Goal: Leave review/rating: Share an evaluation or opinion about a product, service, or content

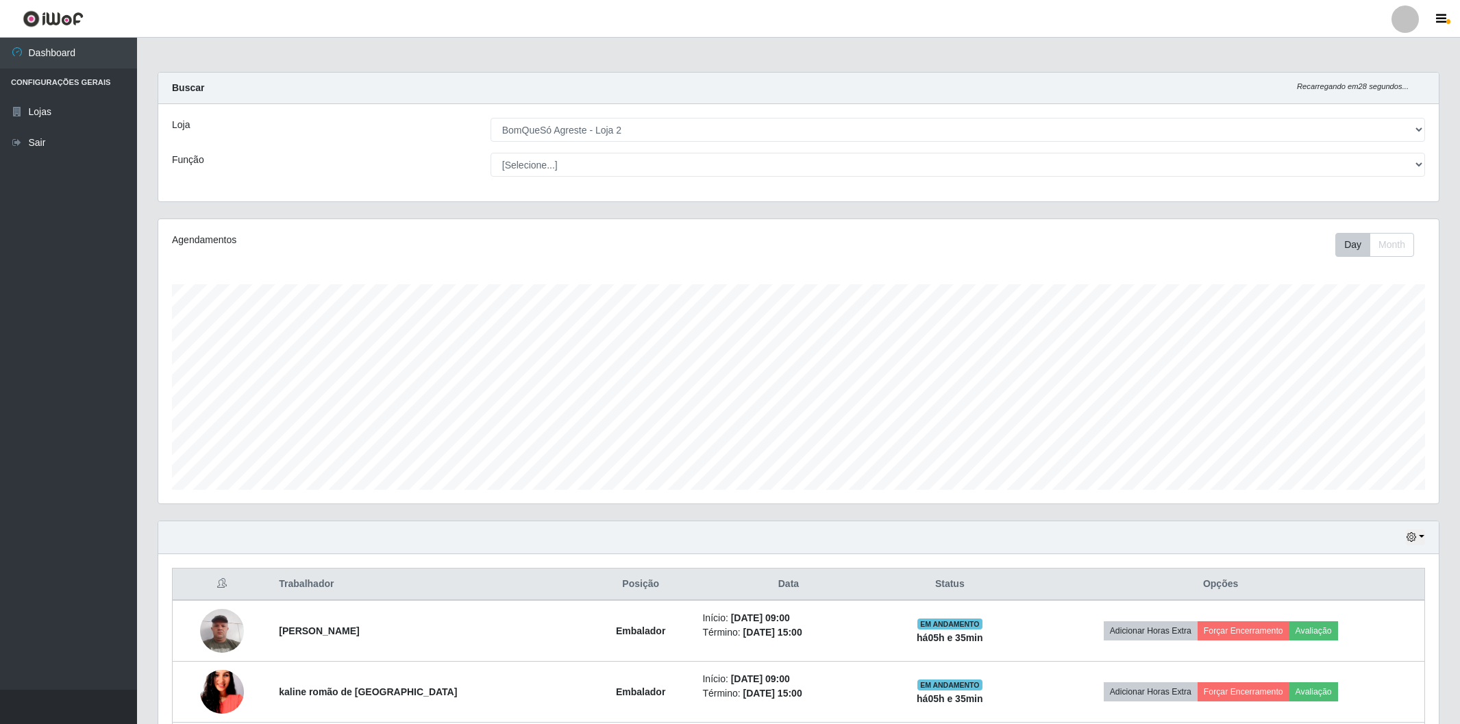
select select "214"
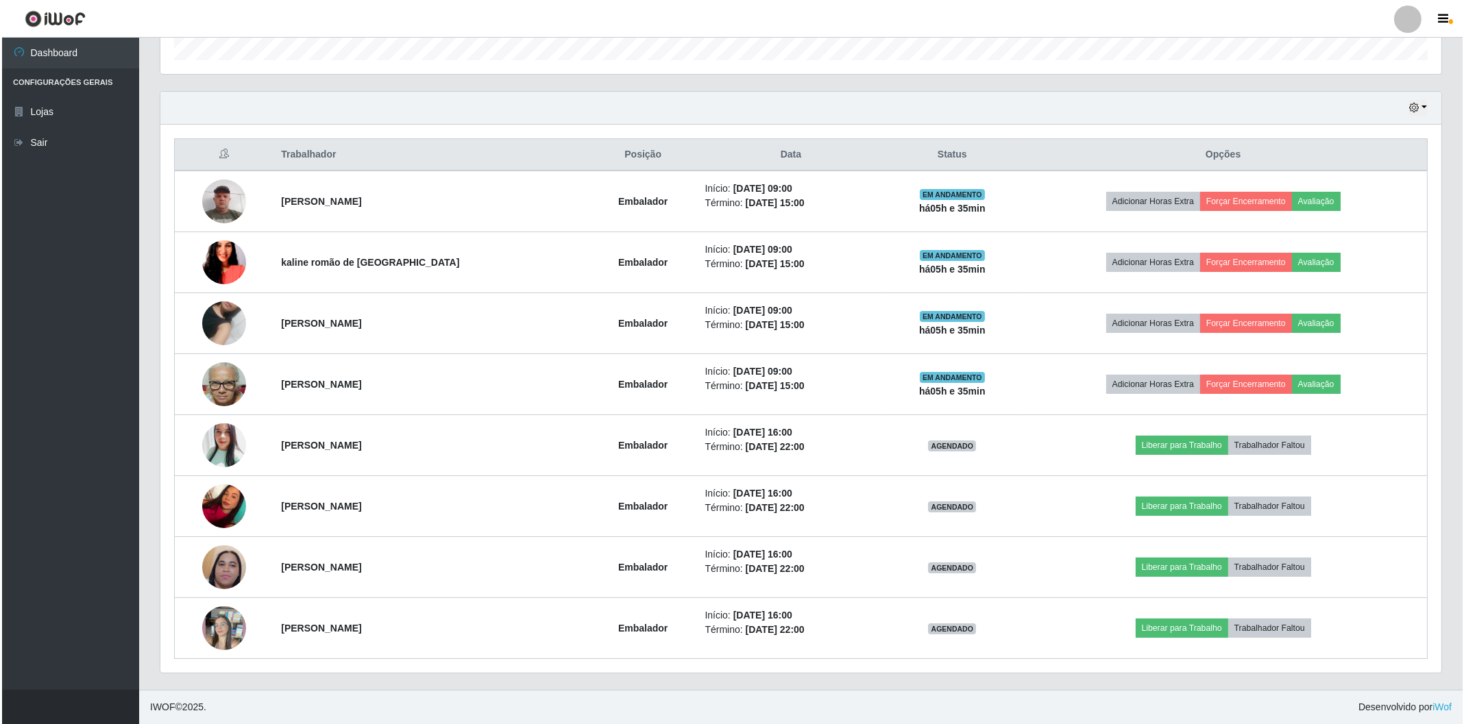
scroll to position [284, 1280]
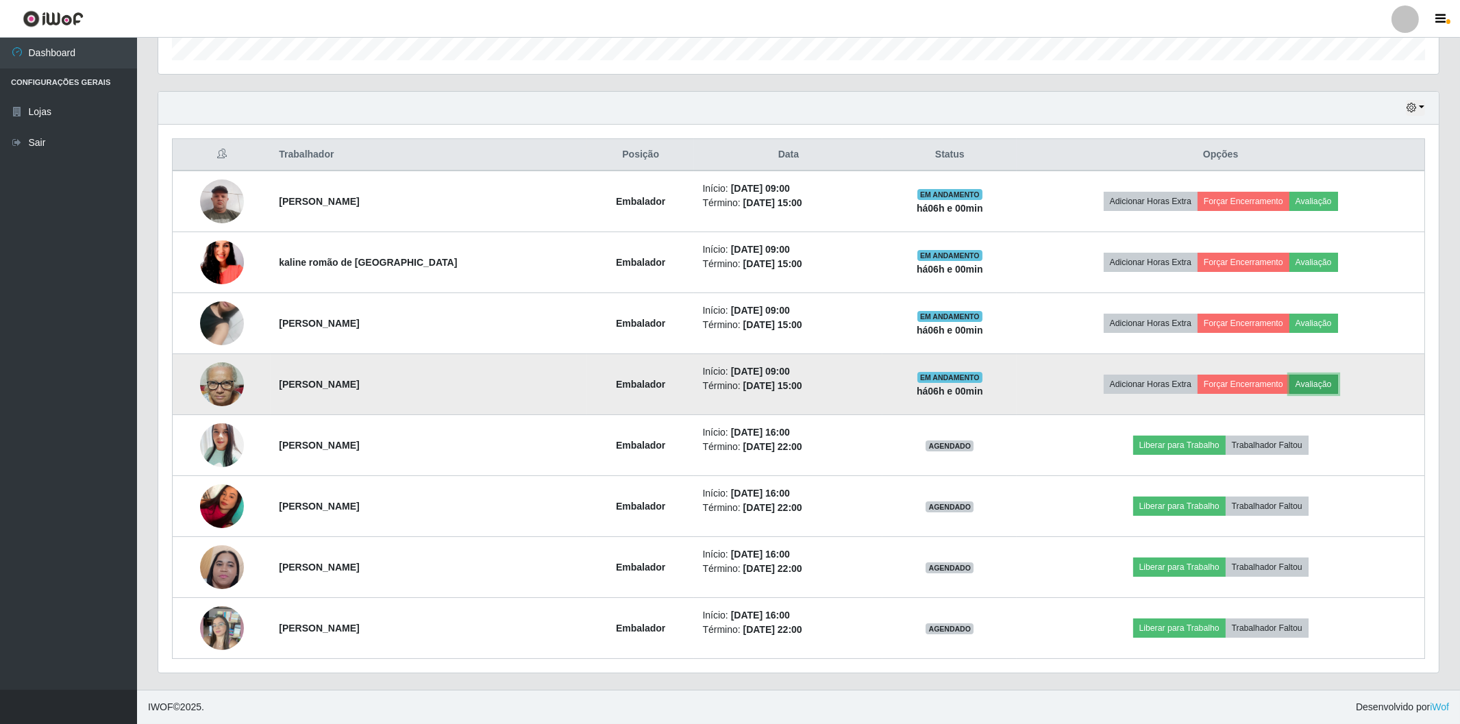
click at [1327, 386] on button "Avaliação" at bounding box center [1314, 384] width 49 height 19
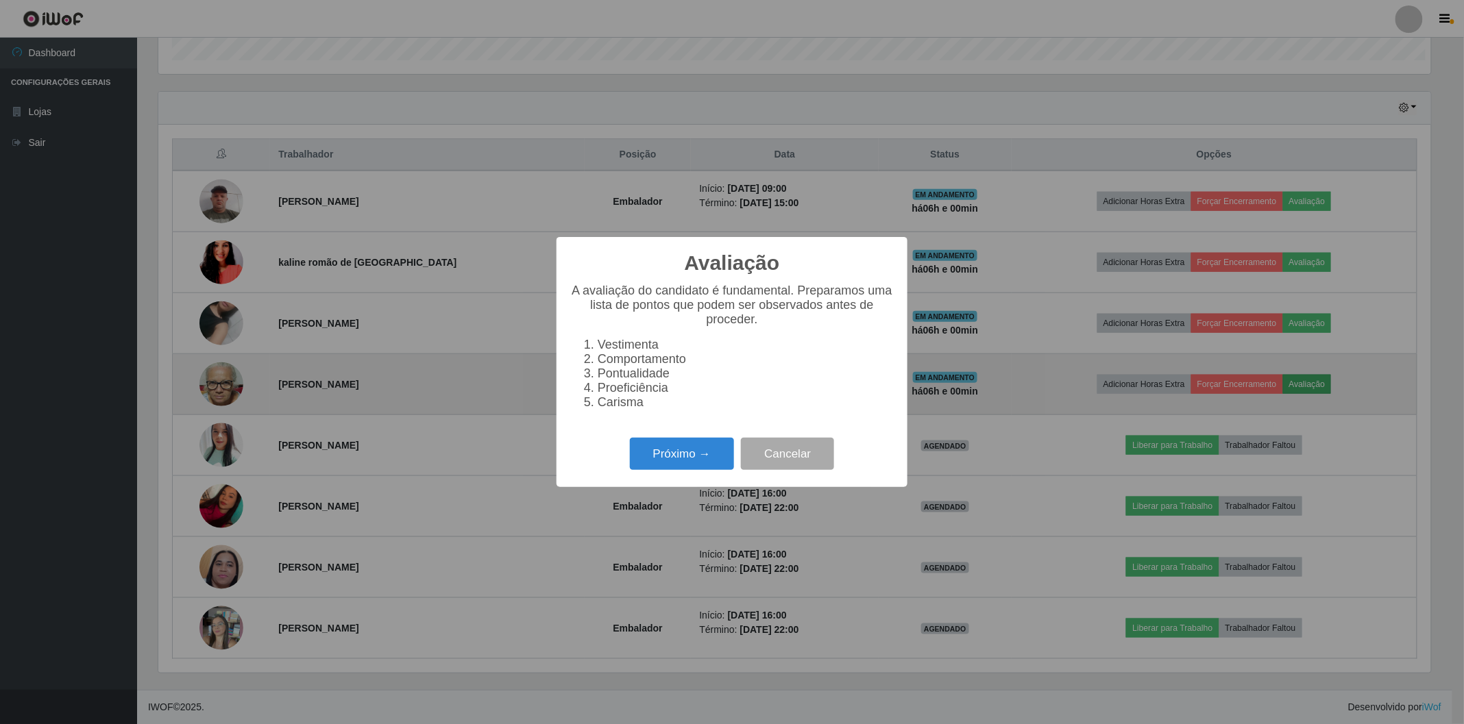
scroll to position [284, 1272]
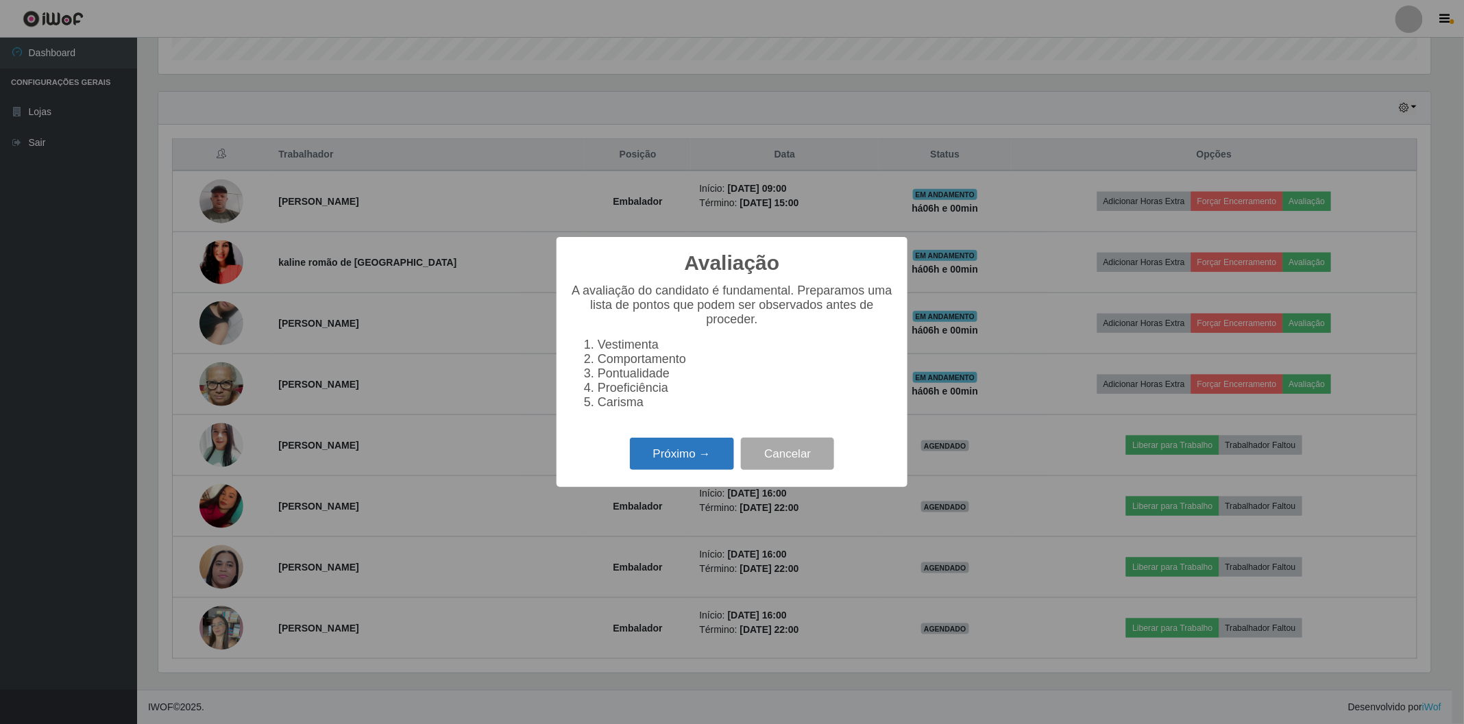
click at [679, 440] on button "Próximo →" at bounding box center [682, 454] width 104 height 32
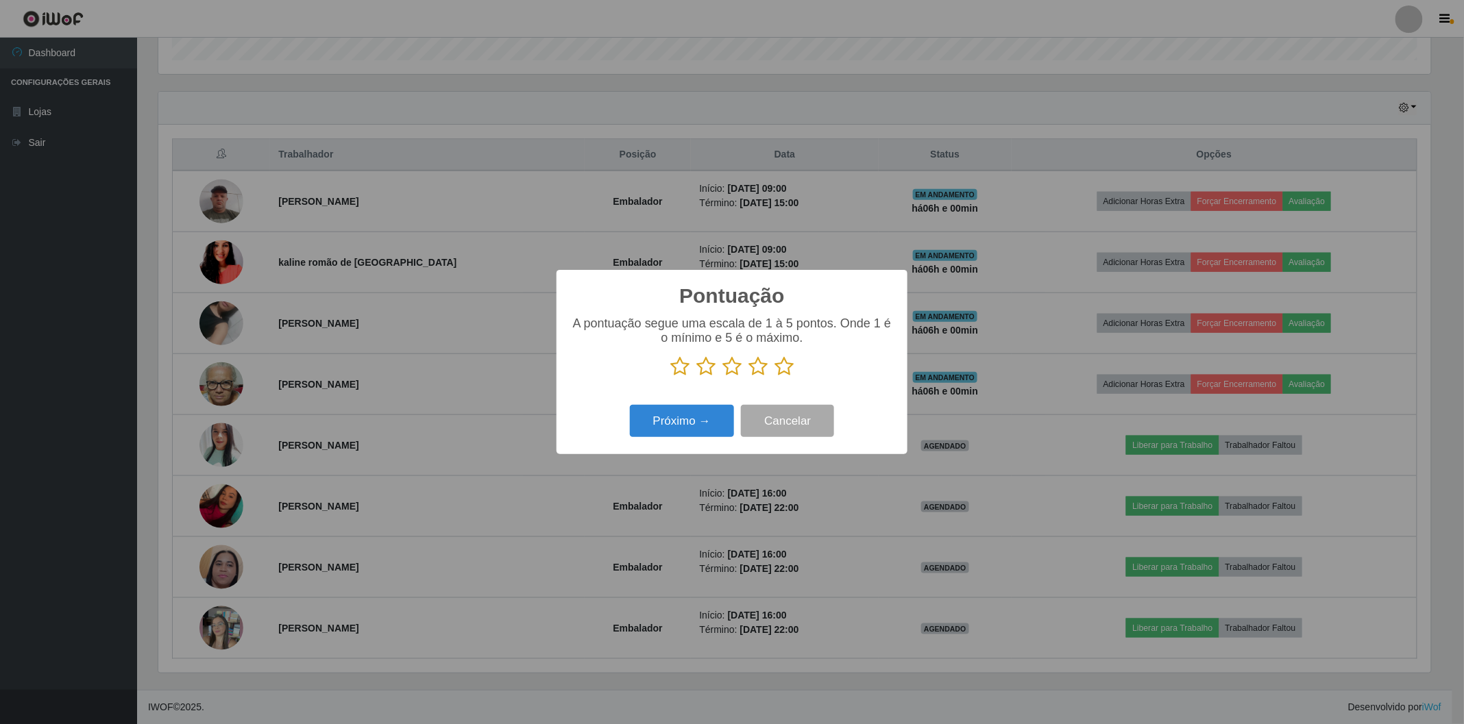
scroll to position [685033, 684045]
click at [783, 370] on icon at bounding box center [783, 366] width 19 height 21
click at [774, 377] on input "radio" at bounding box center [774, 377] width 0 height 0
click at [663, 414] on button "Próximo →" at bounding box center [682, 421] width 104 height 32
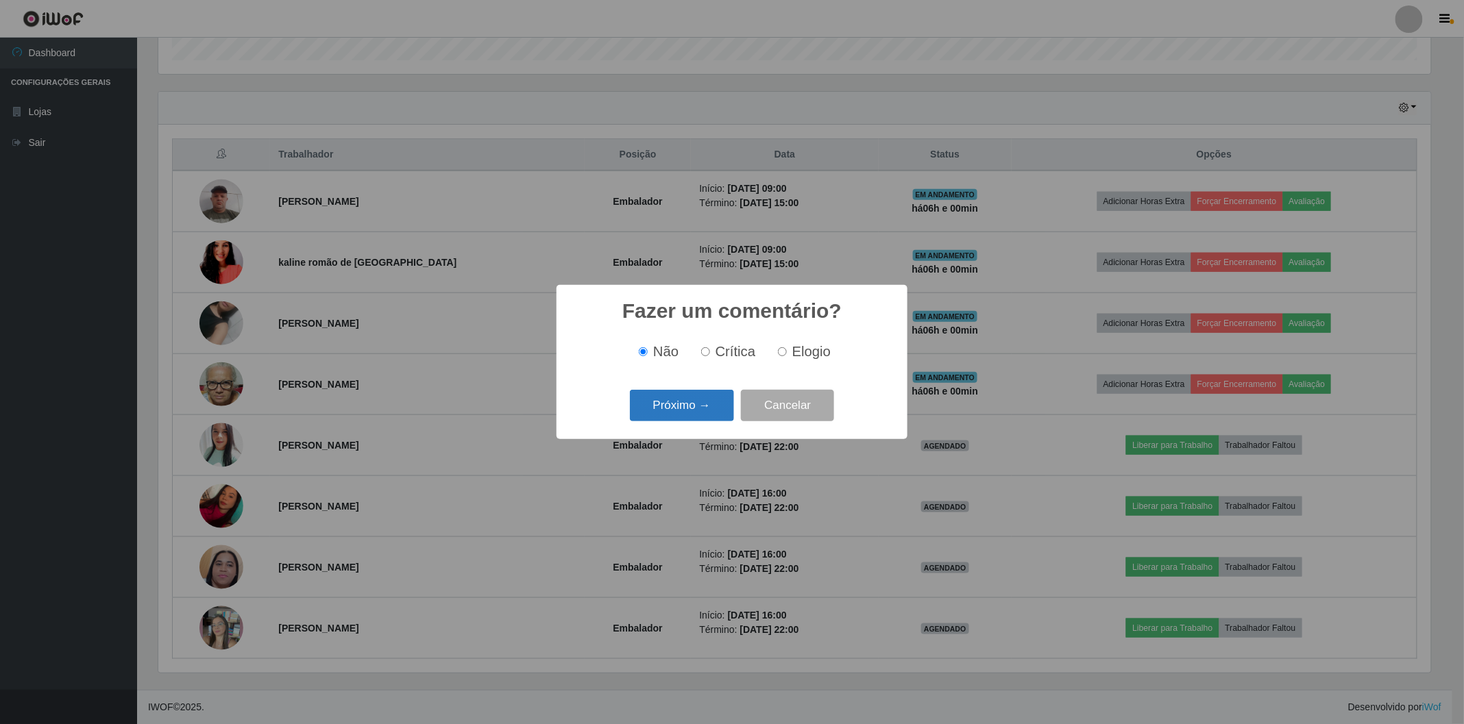
click at [662, 415] on button "Próximo →" at bounding box center [682, 406] width 104 height 32
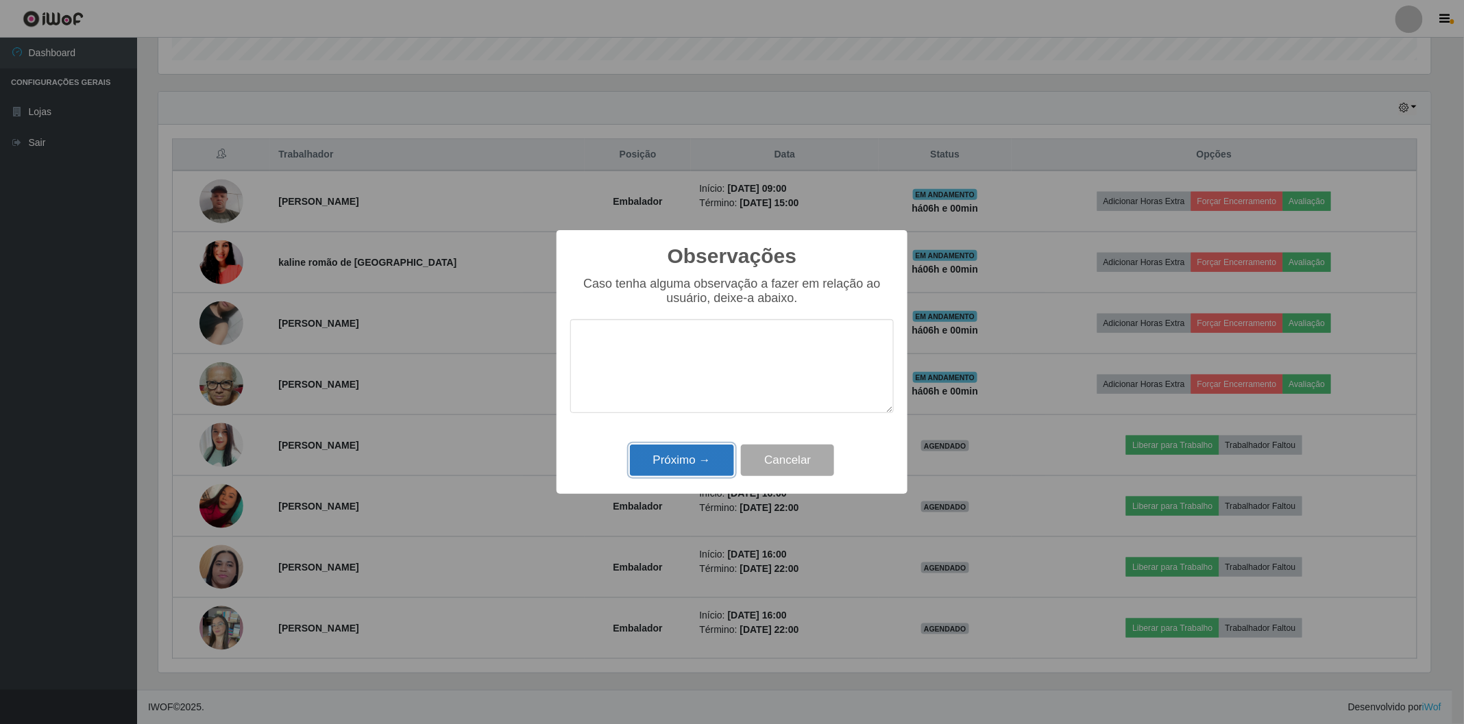
click at [694, 466] on button "Próximo →" at bounding box center [682, 461] width 104 height 32
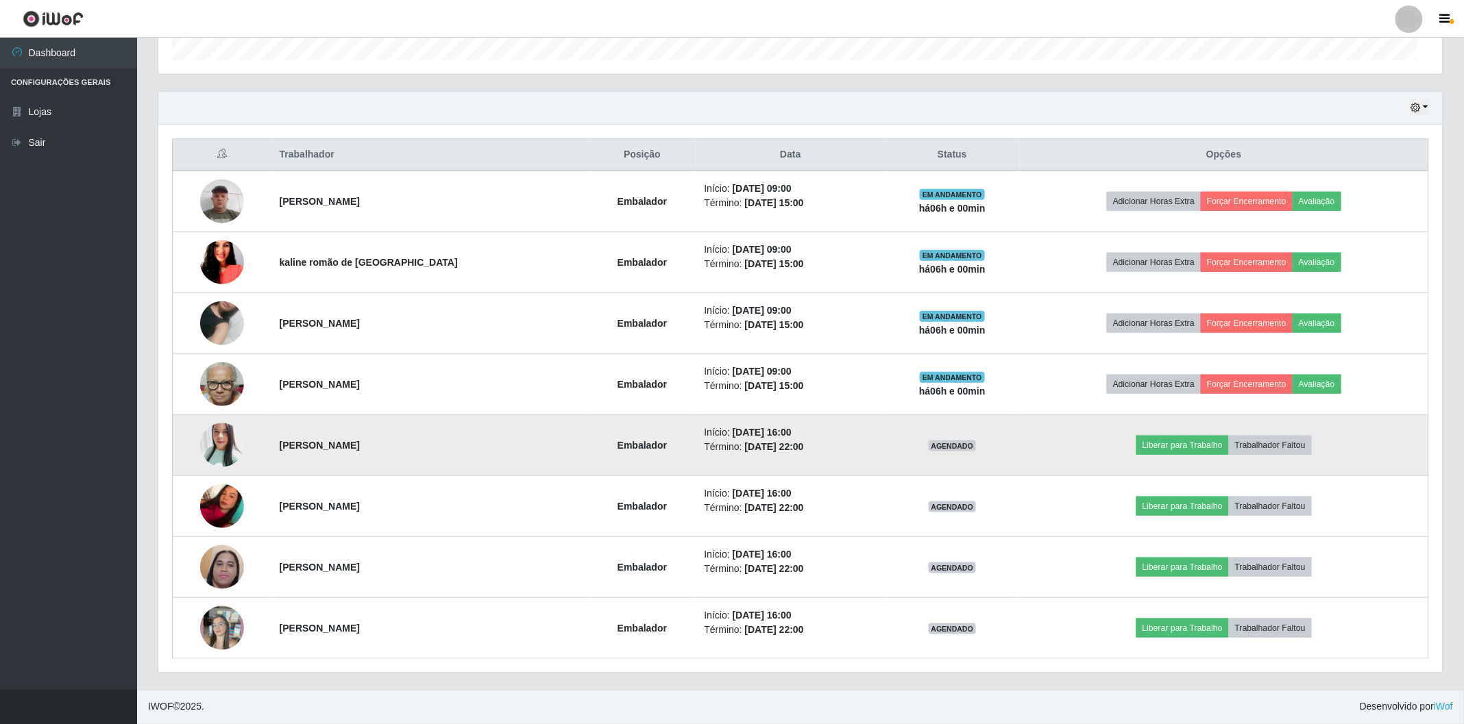
scroll to position [284, 1280]
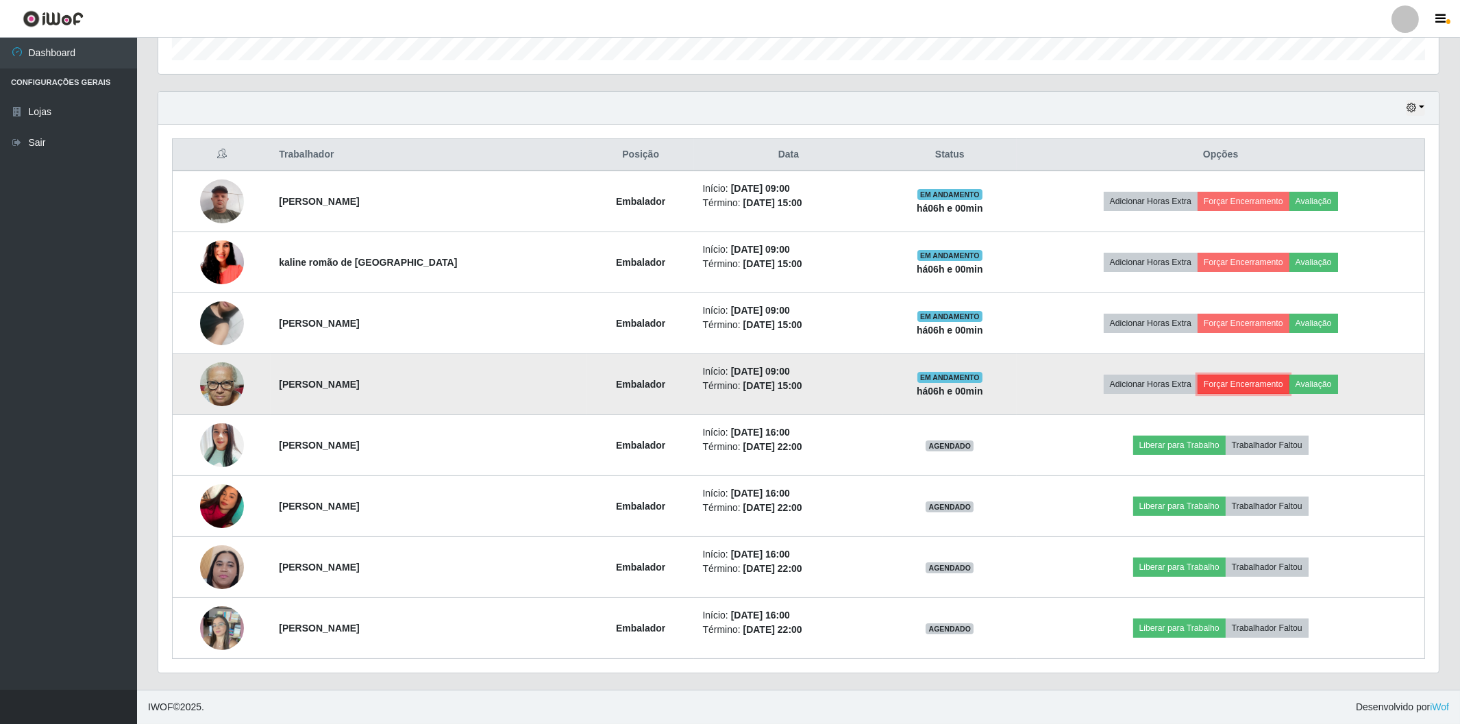
click at [1237, 385] on button "Forçar Encerramento" at bounding box center [1244, 384] width 92 height 19
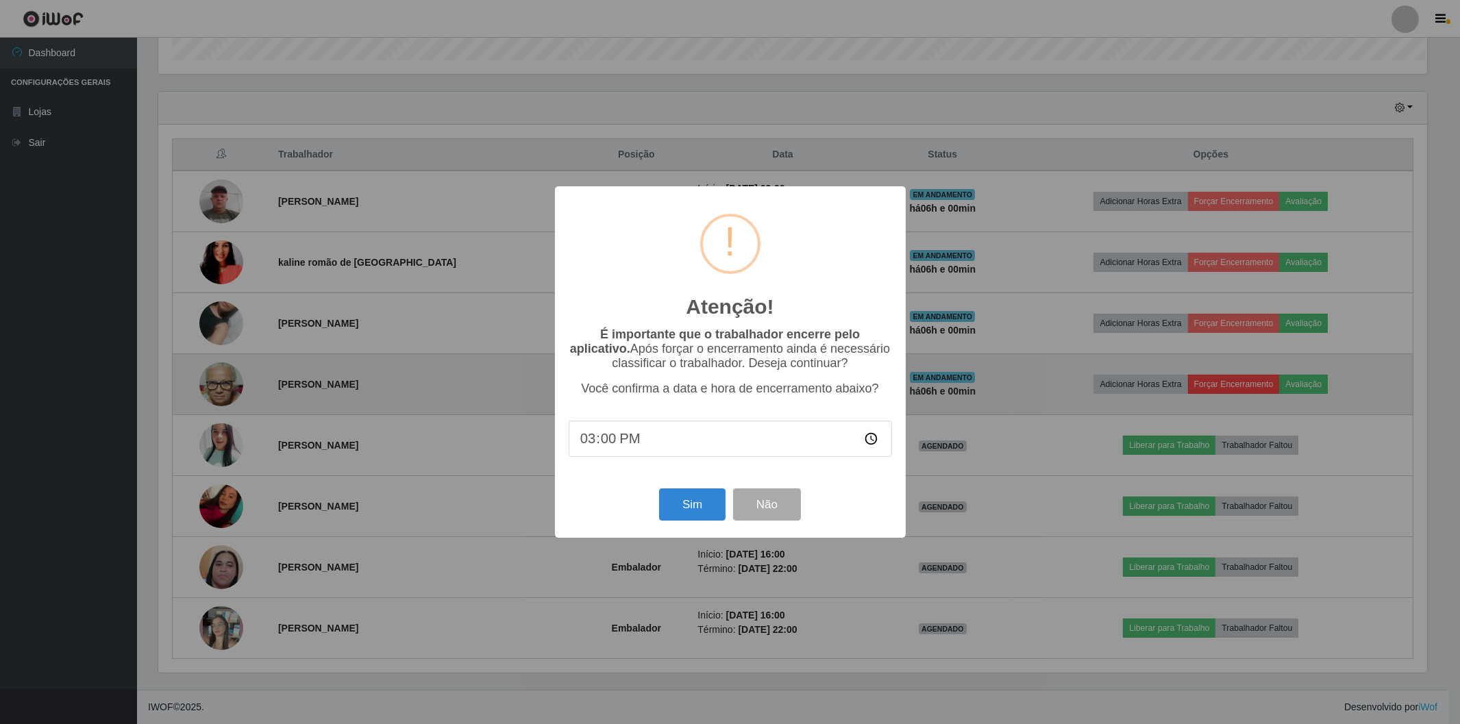
scroll to position [284, 1272]
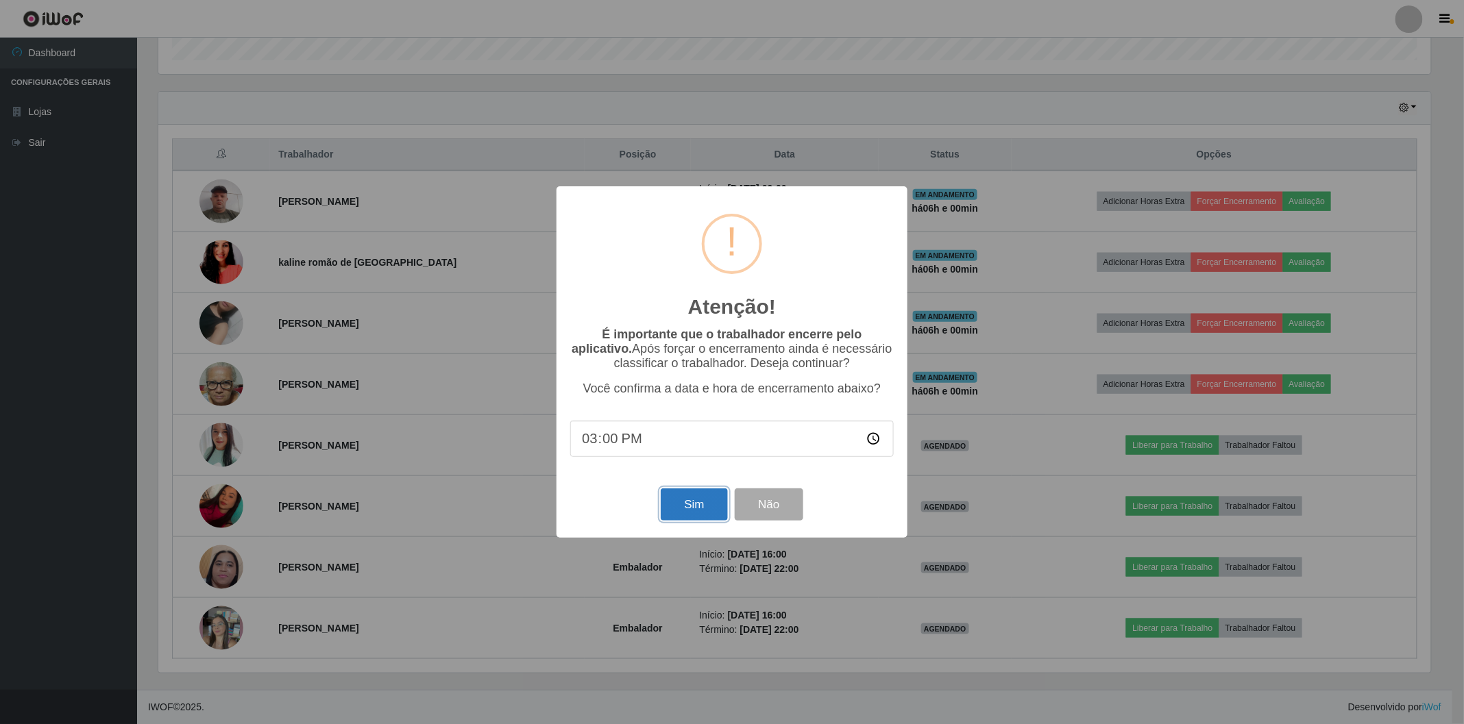
click at [705, 511] on button "Sim" at bounding box center [694, 505] width 66 height 32
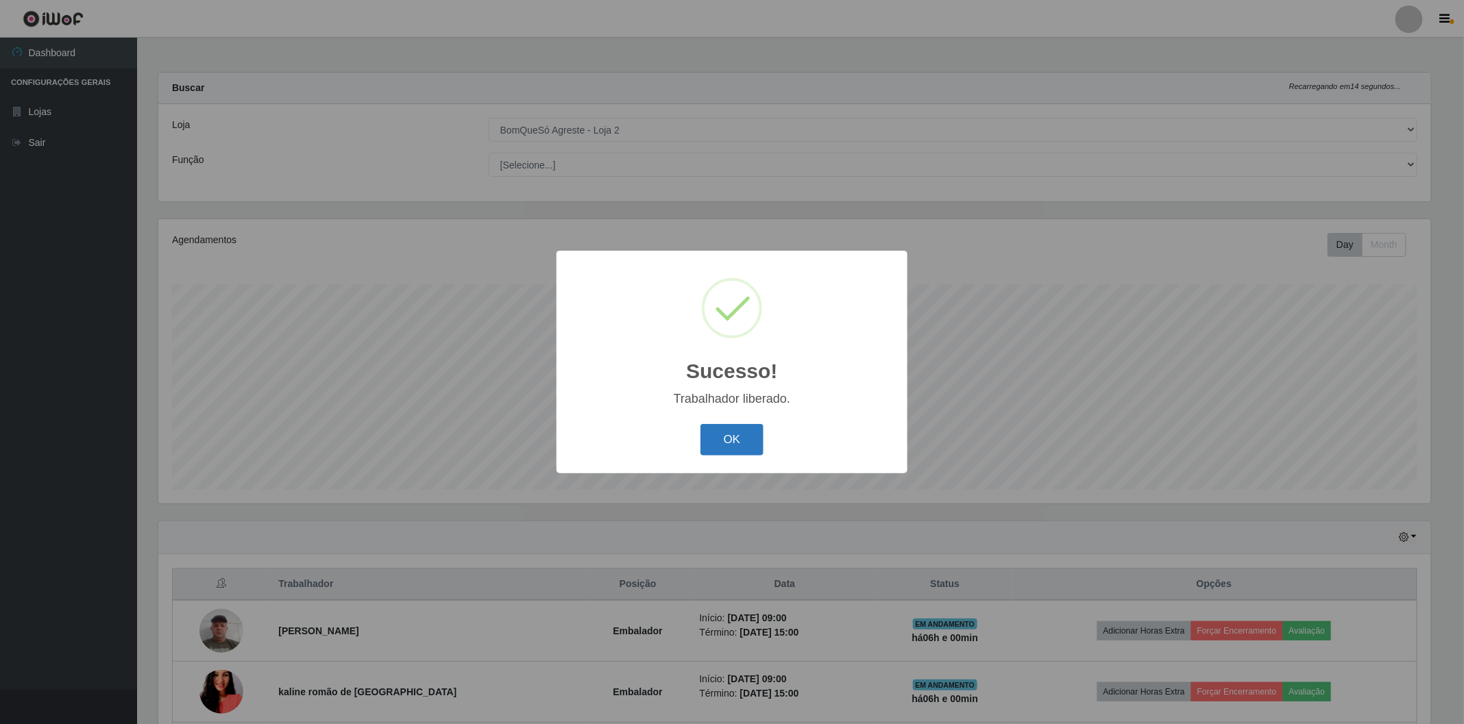
click at [732, 439] on button "OK" at bounding box center [732, 440] width 64 height 32
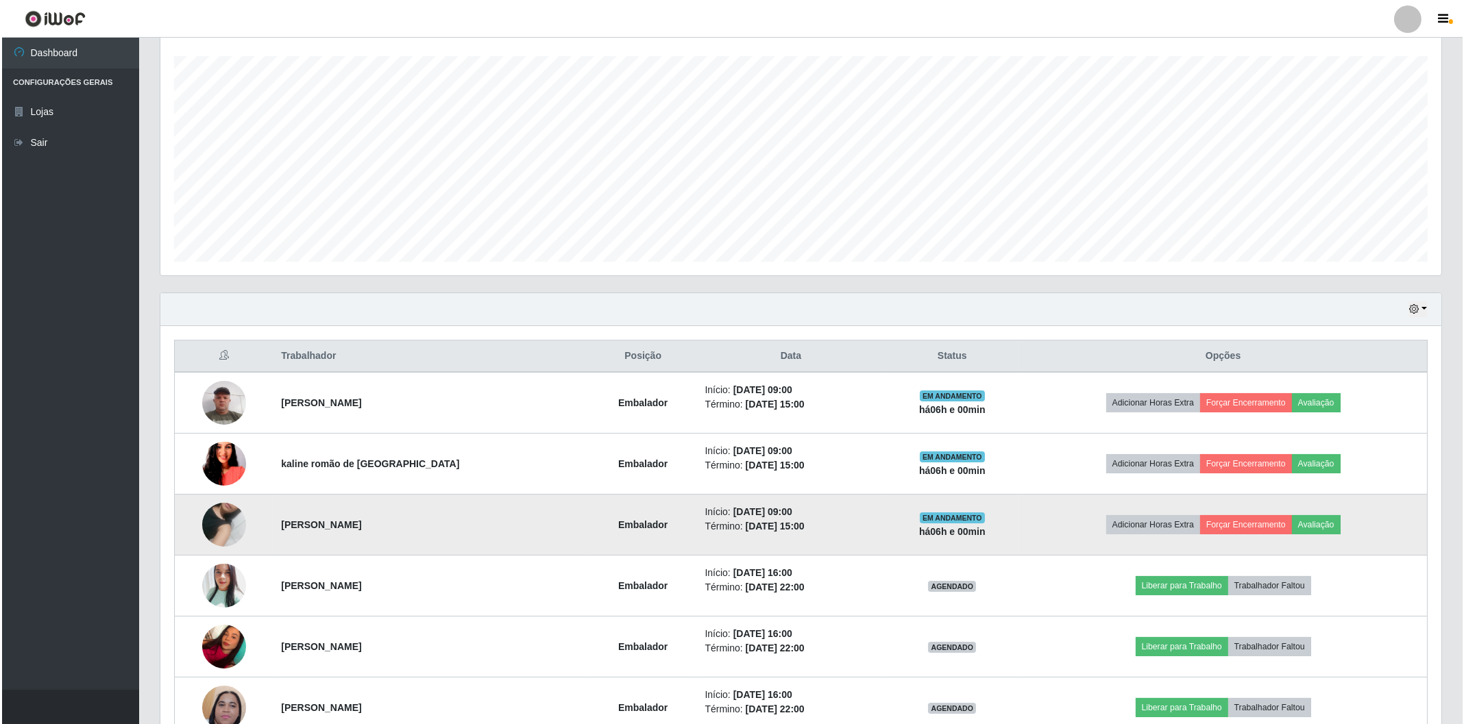
scroll to position [369, 0]
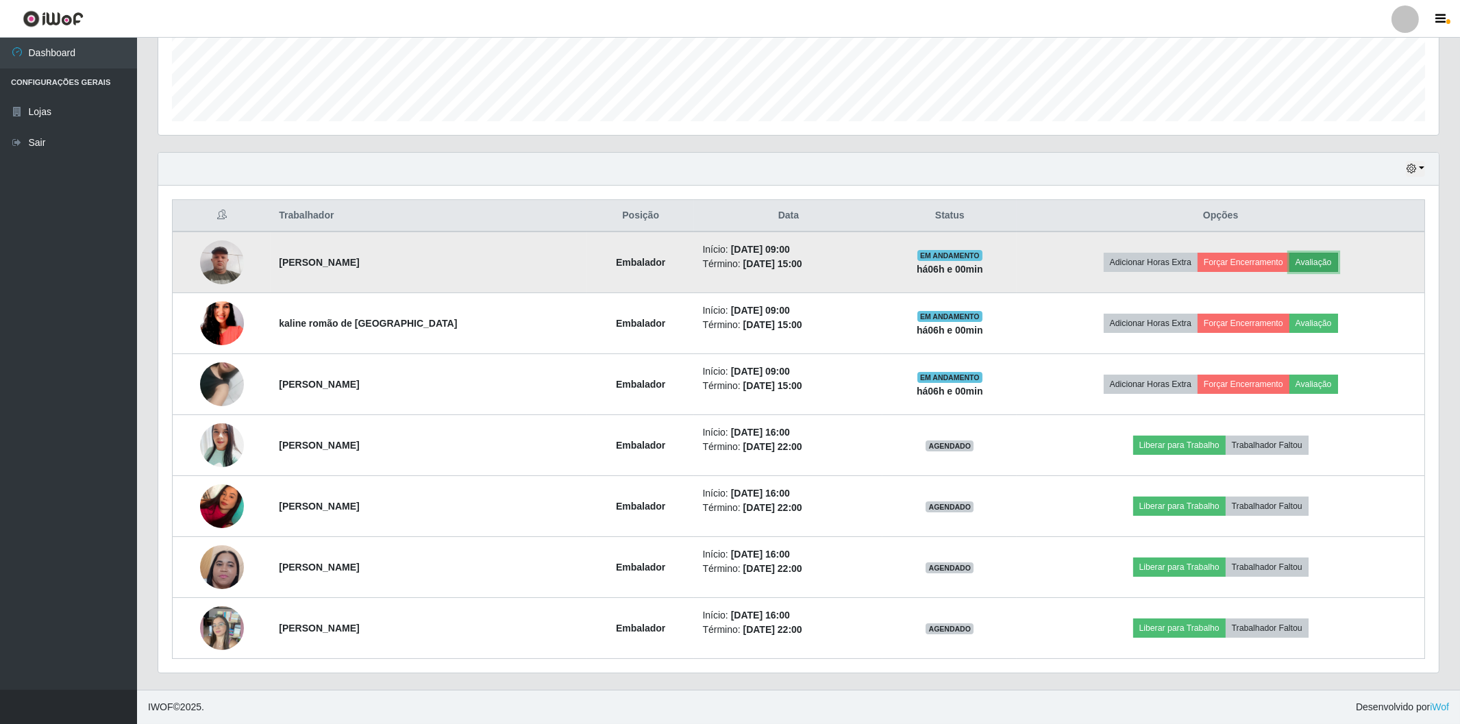
click at [1313, 261] on button "Avaliação" at bounding box center [1314, 262] width 49 height 19
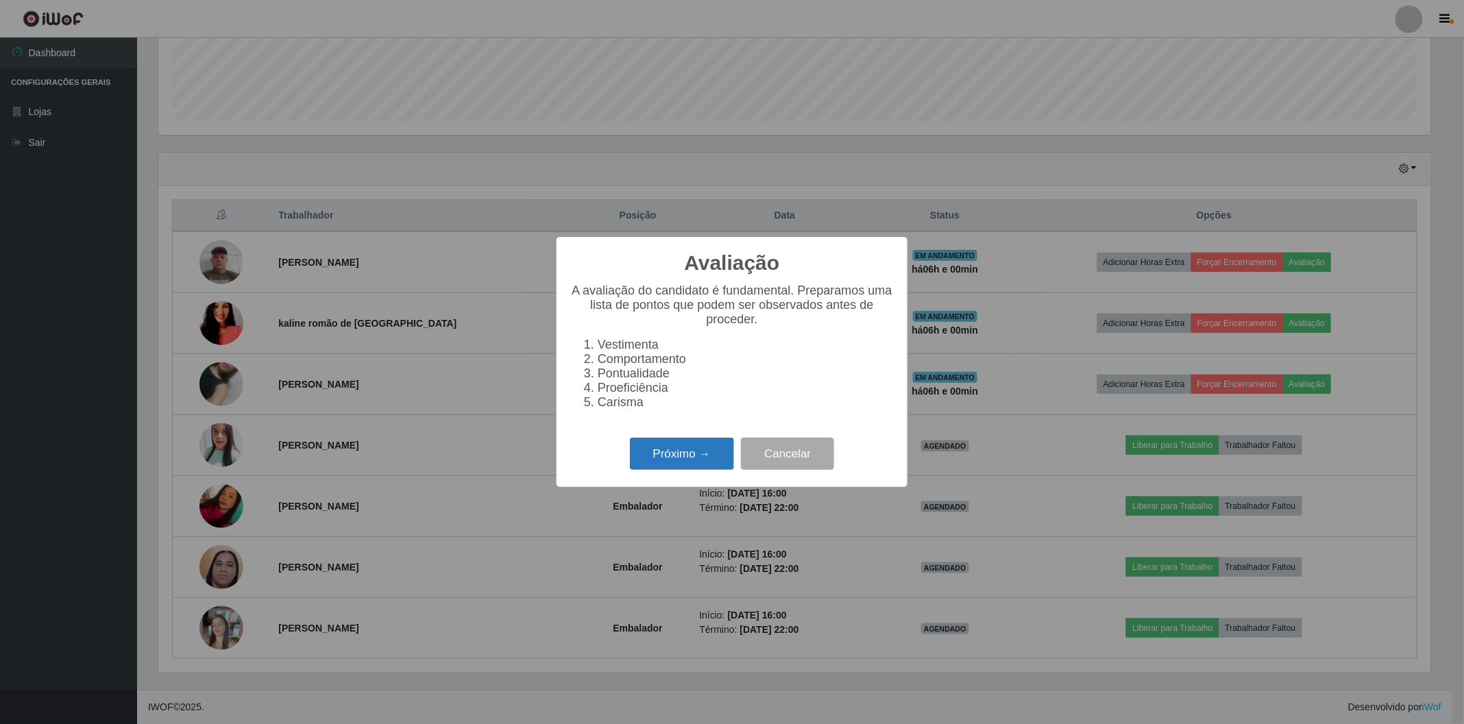
click at [659, 454] on button "Próximo →" at bounding box center [682, 454] width 104 height 32
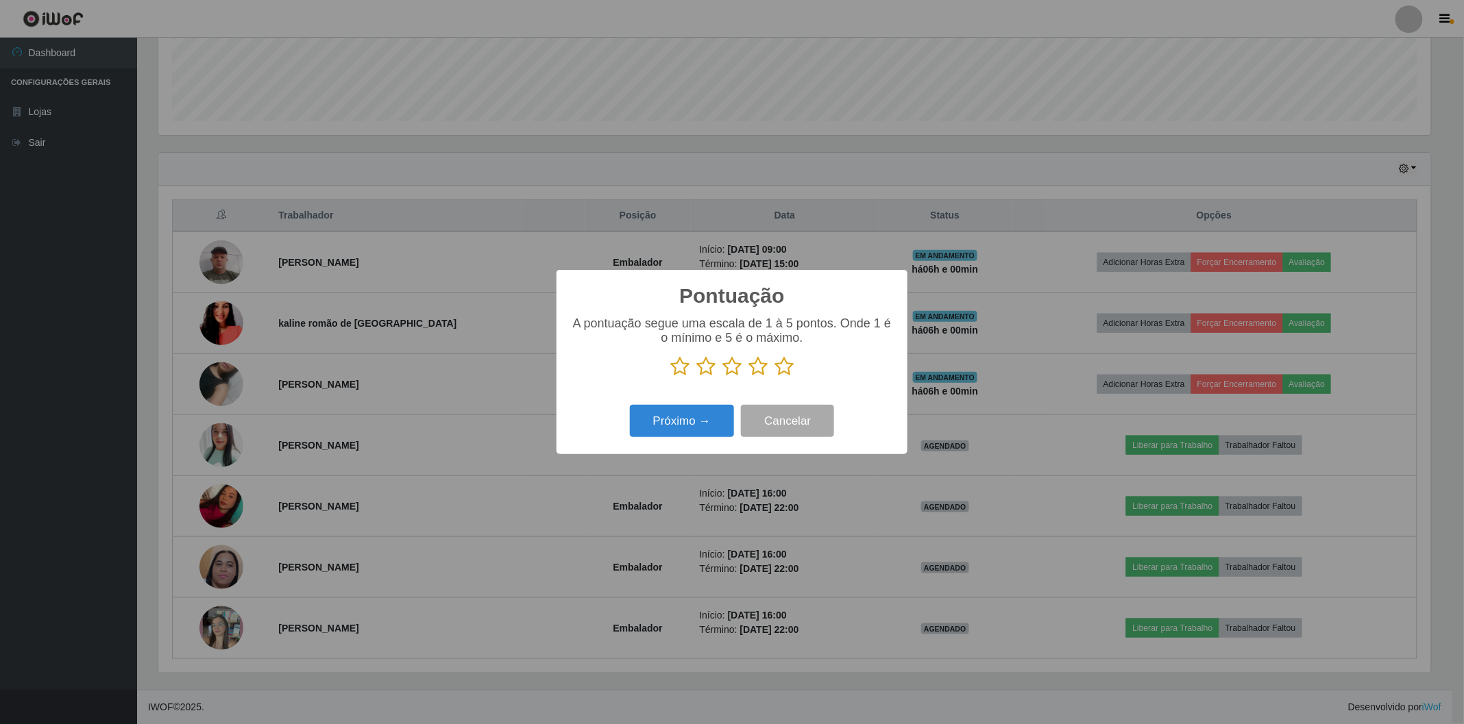
scroll to position [685033, 684045]
click at [786, 368] on icon at bounding box center [783, 366] width 19 height 21
click at [774, 377] on input "radio" at bounding box center [774, 377] width 0 height 0
drag, startPoint x: 674, startPoint y: 425, endPoint x: 674, endPoint y: 434, distance: 9.6
click at [674, 434] on button "Próximo →" at bounding box center [682, 421] width 104 height 32
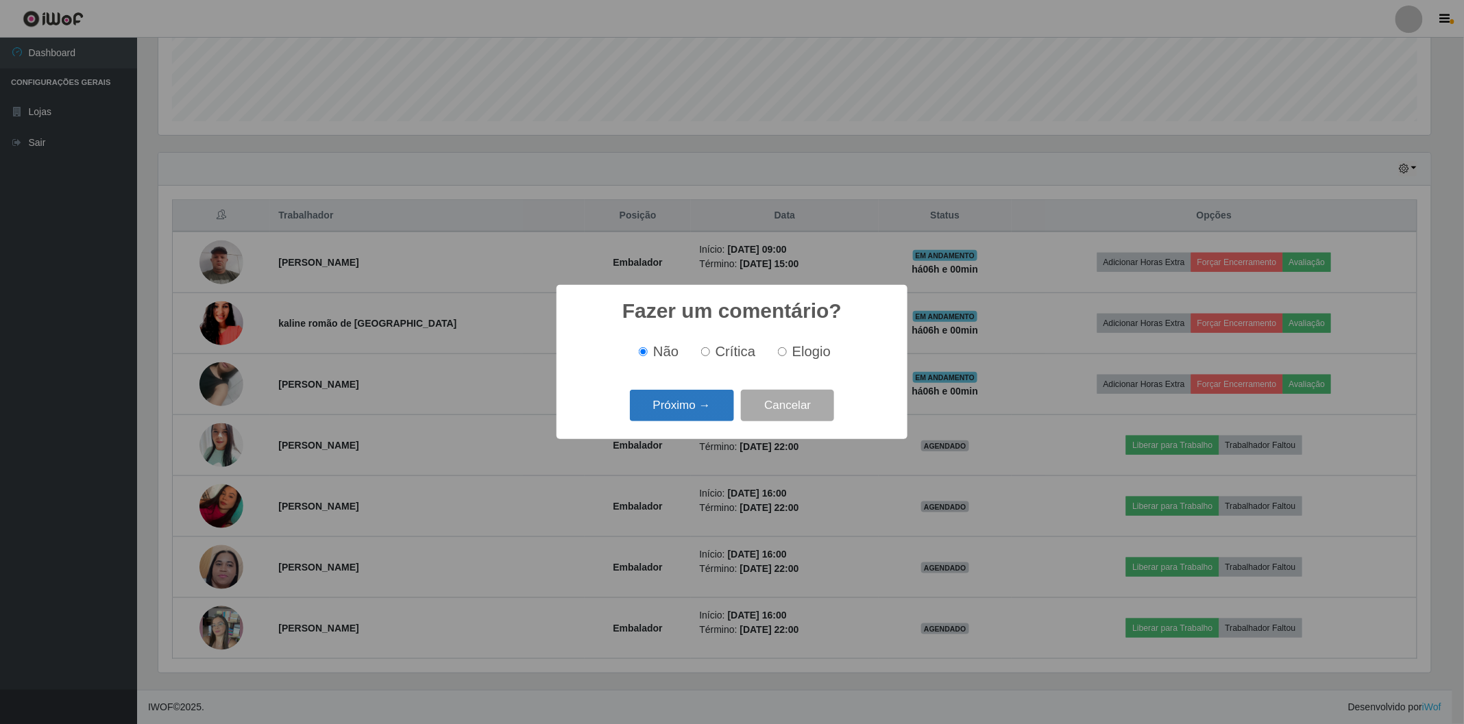
click at [675, 413] on button "Próximo →" at bounding box center [682, 406] width 104 height 32
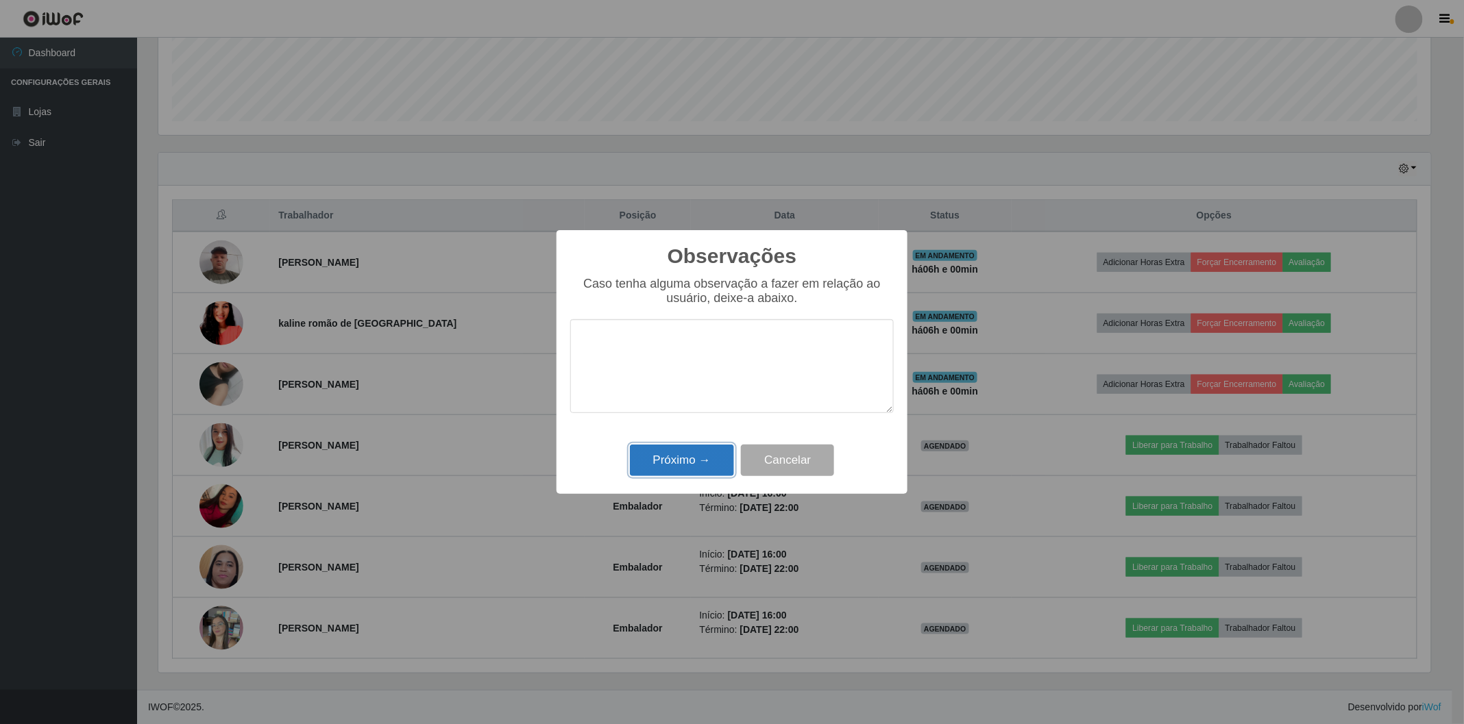
click at [670, 471] on button "Próximo →" at bounding box center [682, 461] width 104 height 32
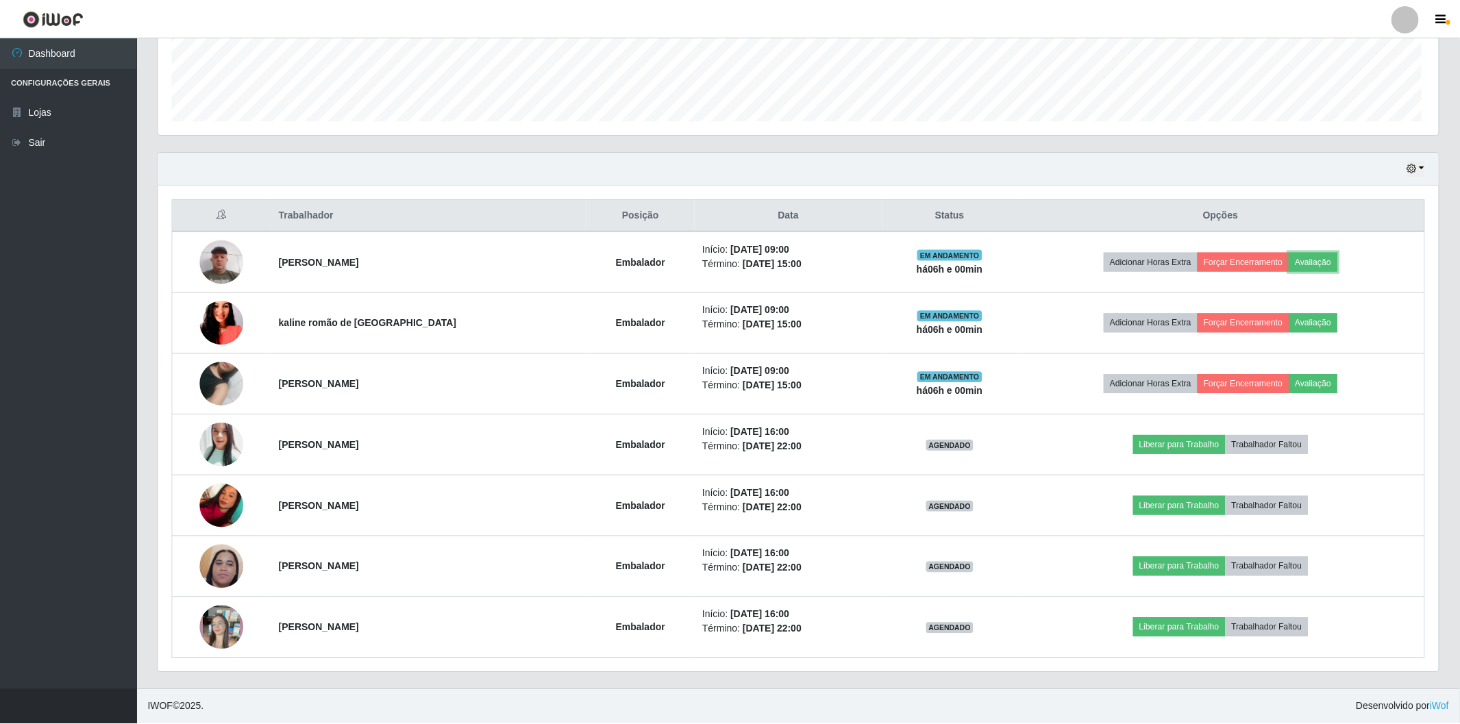
scroll to position [284, 1280]
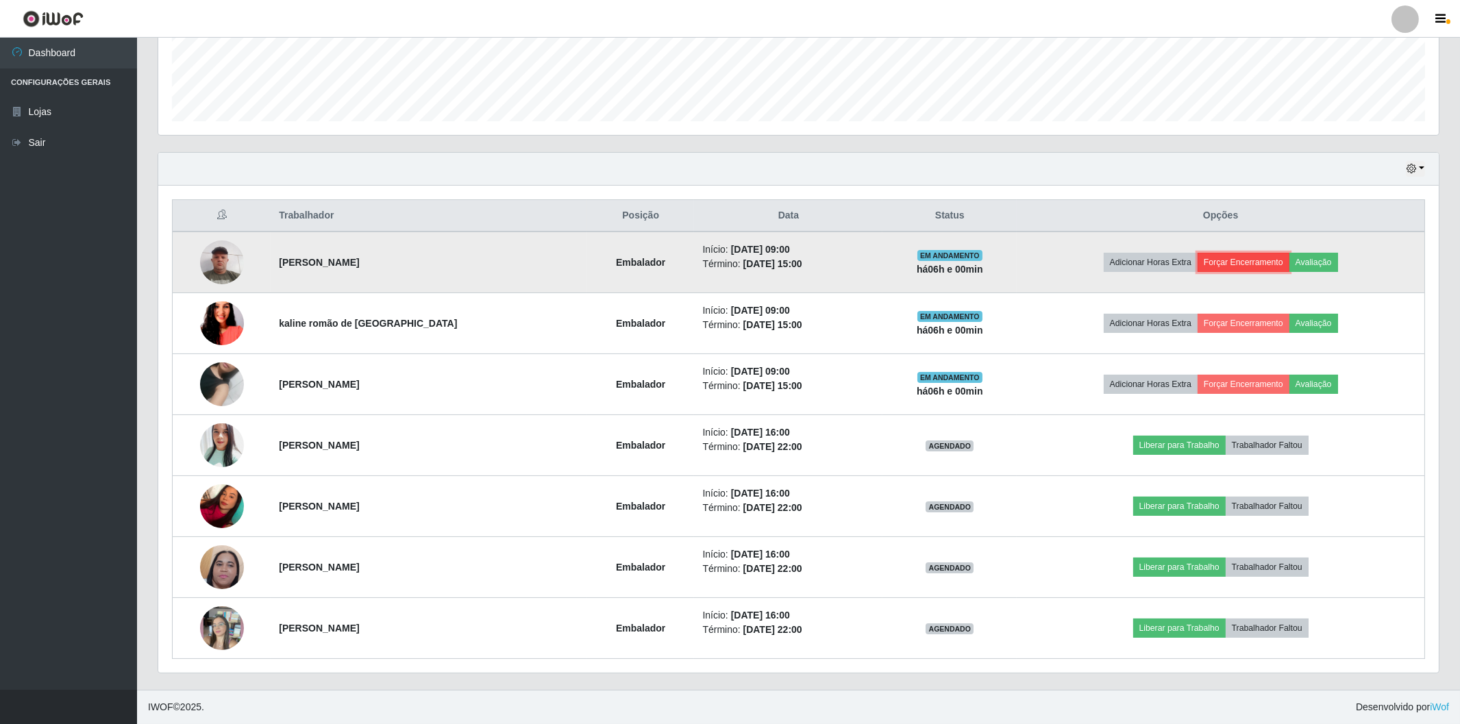
click at [1212, 256] on button "Forçar Encerramento" at bounding box center [1244, 262] width 92 height 19
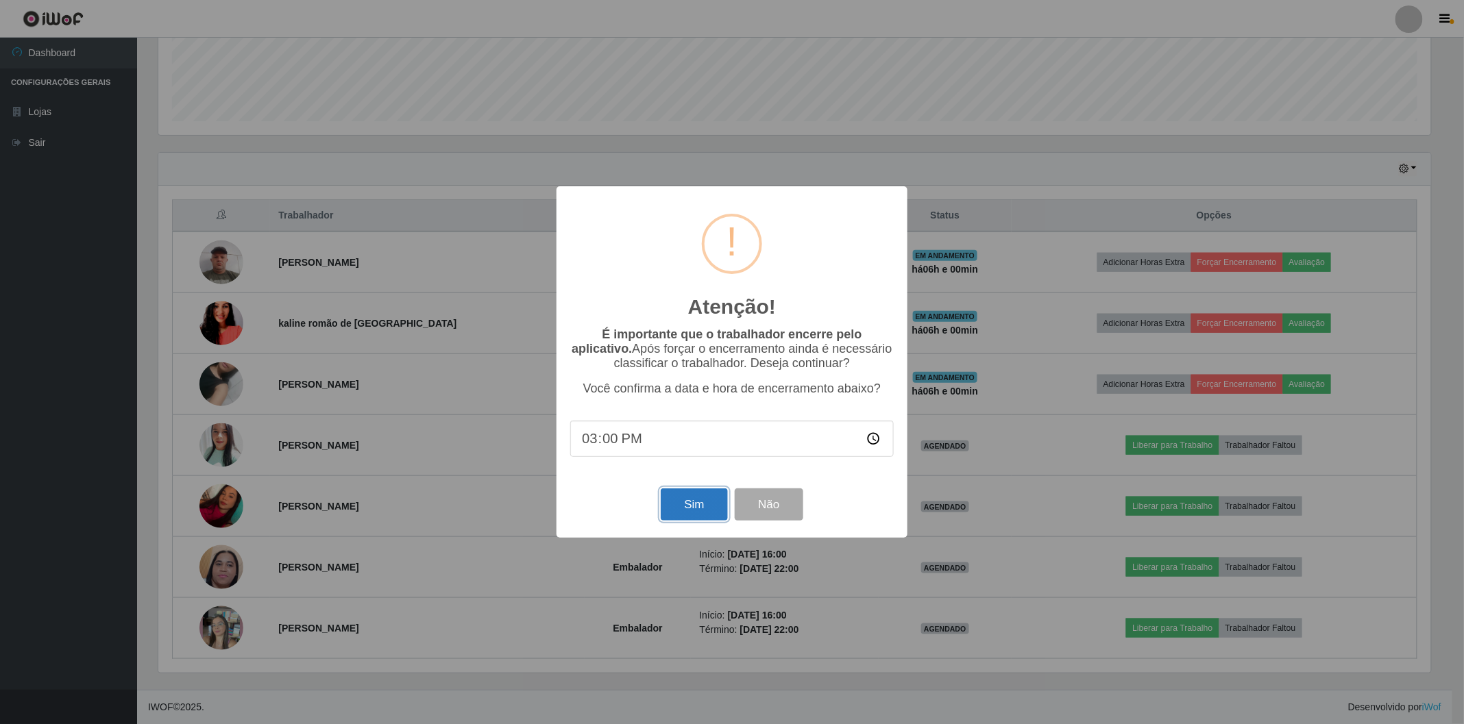
click at [703, 511] on button "Sim" at bounding box center [694, 505] width 66 height 32
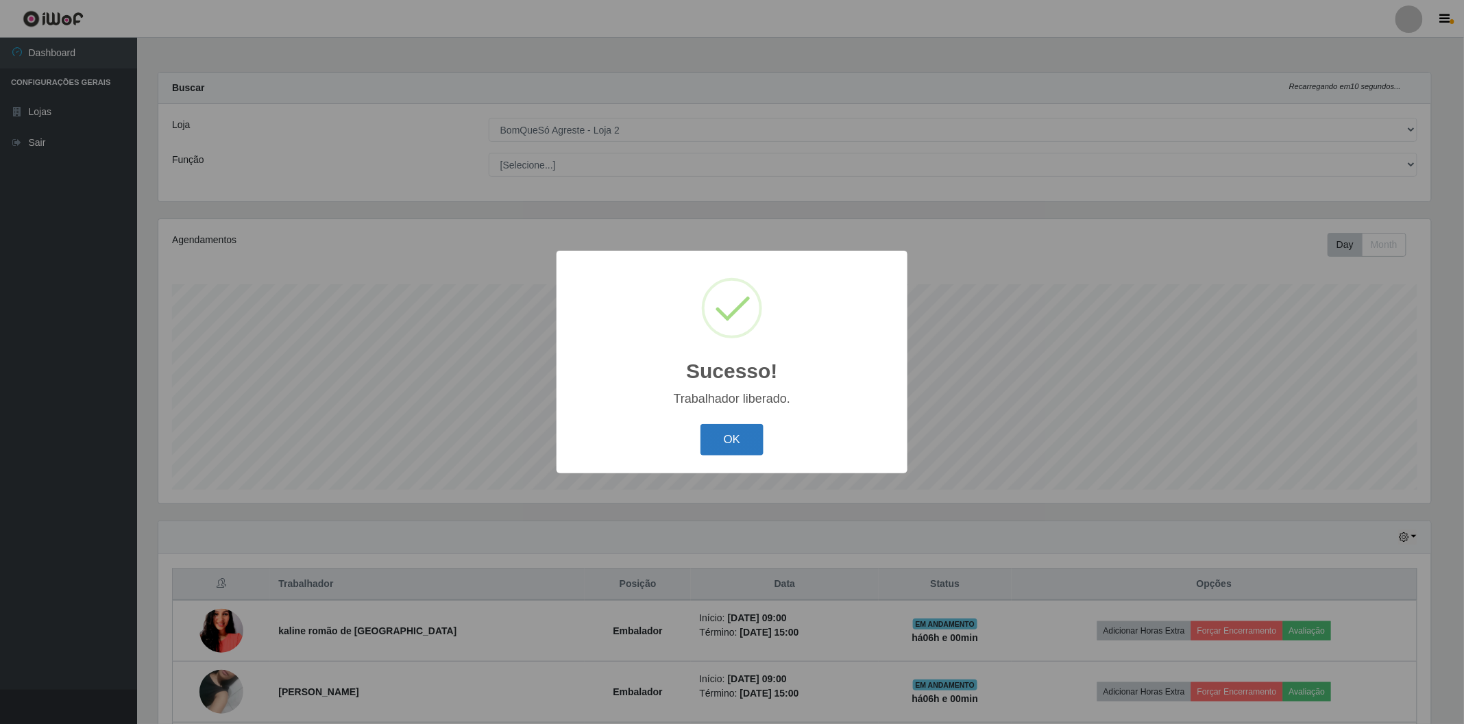
click at [726, 446] on button "OK" at bounding box center [732, 440] width 64 height 32
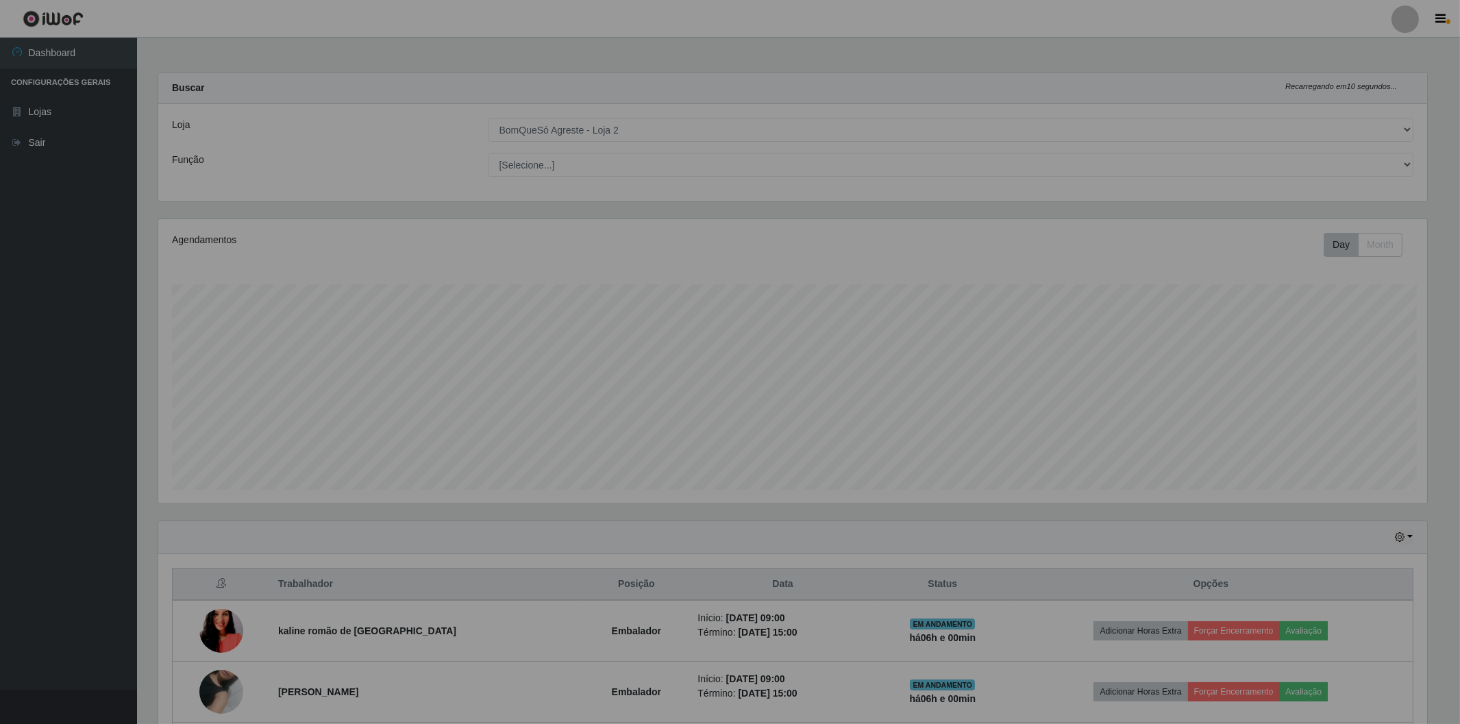
scroll to position [0, 0]
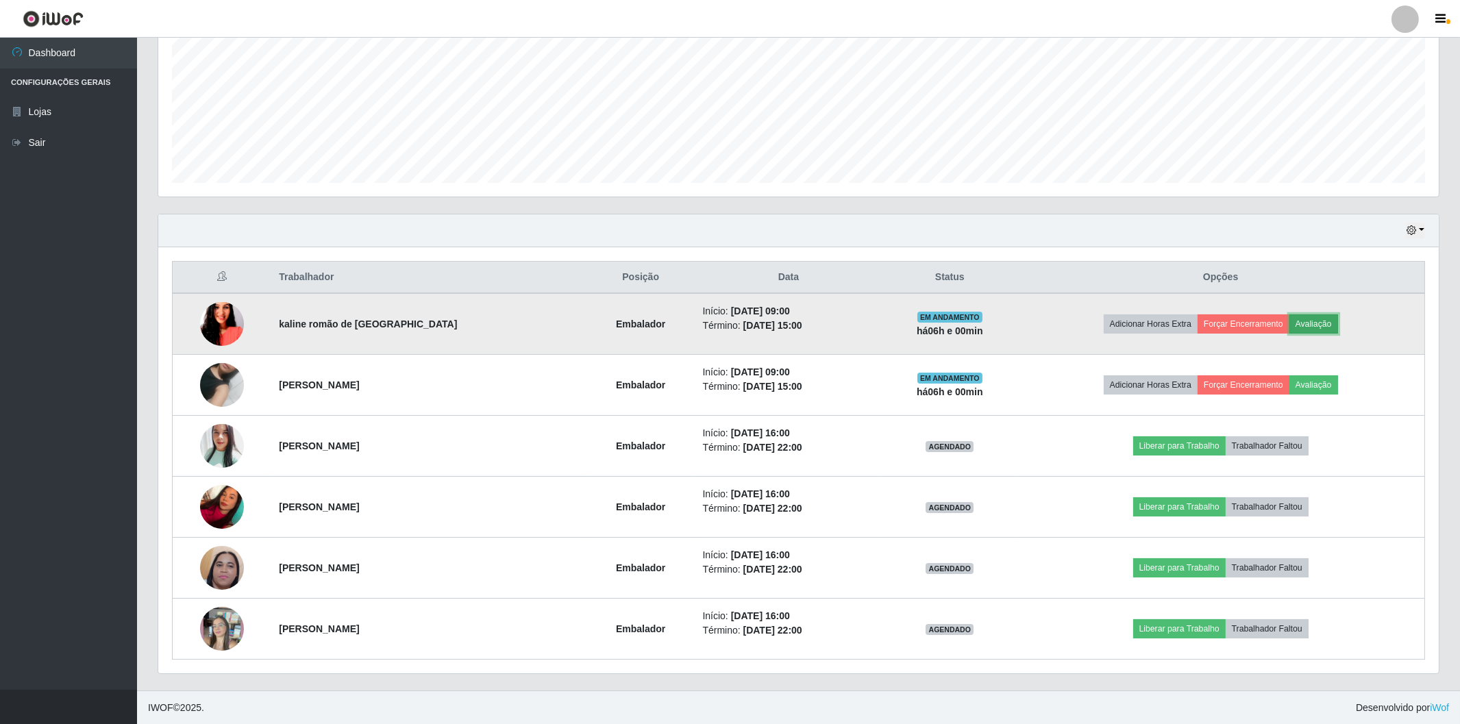
click at [1313, 317] on button "Avaliação" at bounding box center [1314, 324] width 49 height 19
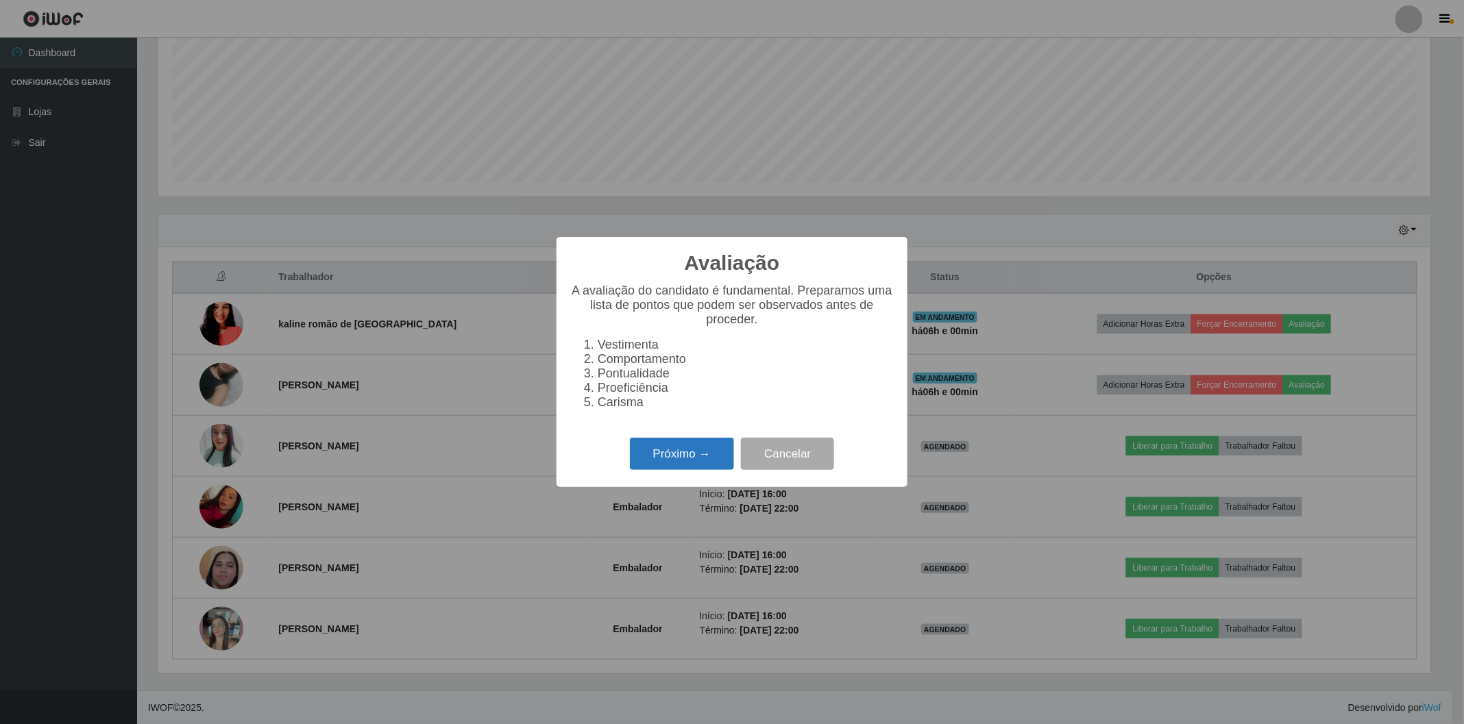
click at [674, 456] on button "Próximo →" at bounding box center [682, 454] width 104 height 32
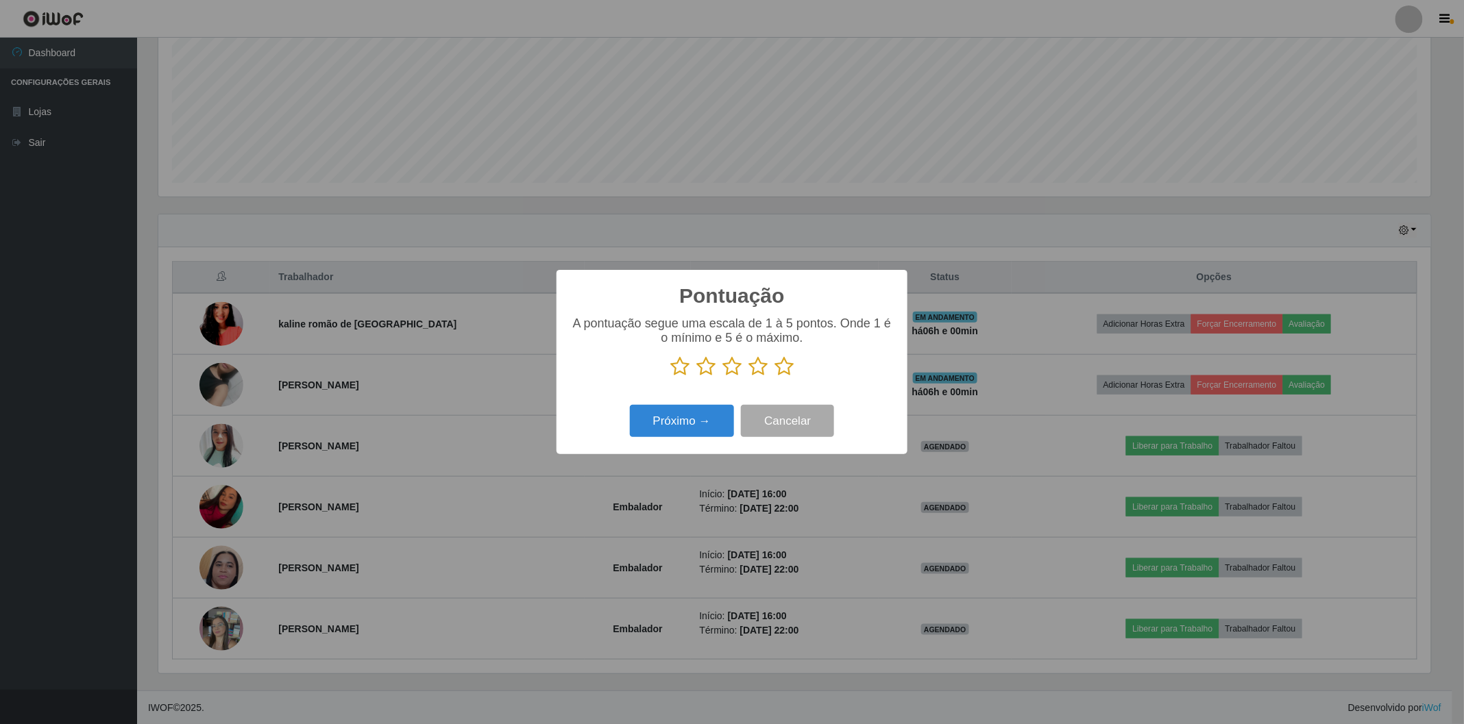
click at [784, 370] on icon at bounding box center [783, 366] width 19 height 21
click at [774, 377] on input "radio" at bounding box center [774, 377] width 0 height 0
click at [681, 424] on button "Próximo →" at bounding box center [682, 421] width 104 height 32
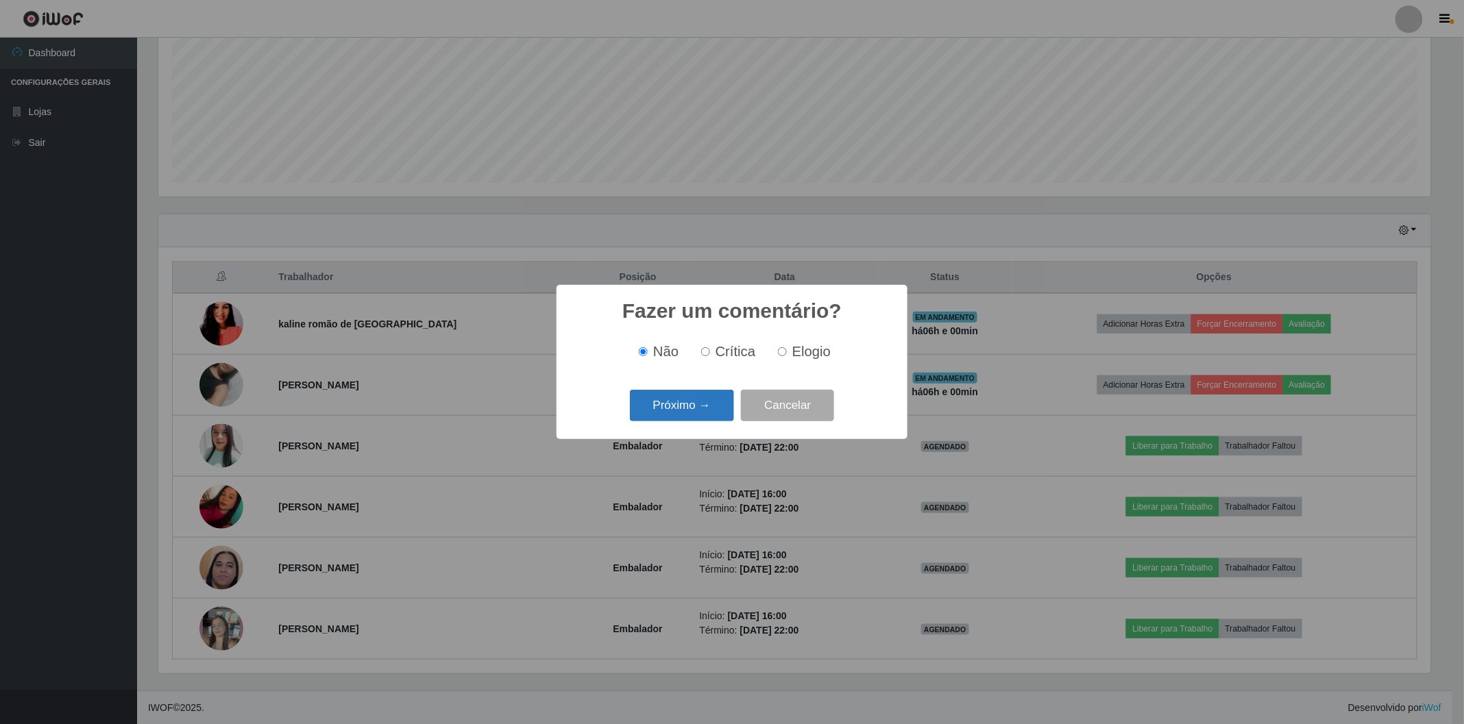
click at [689, 406] on button "Próximo →" at bounding box center [682, 406] width 104 height 32
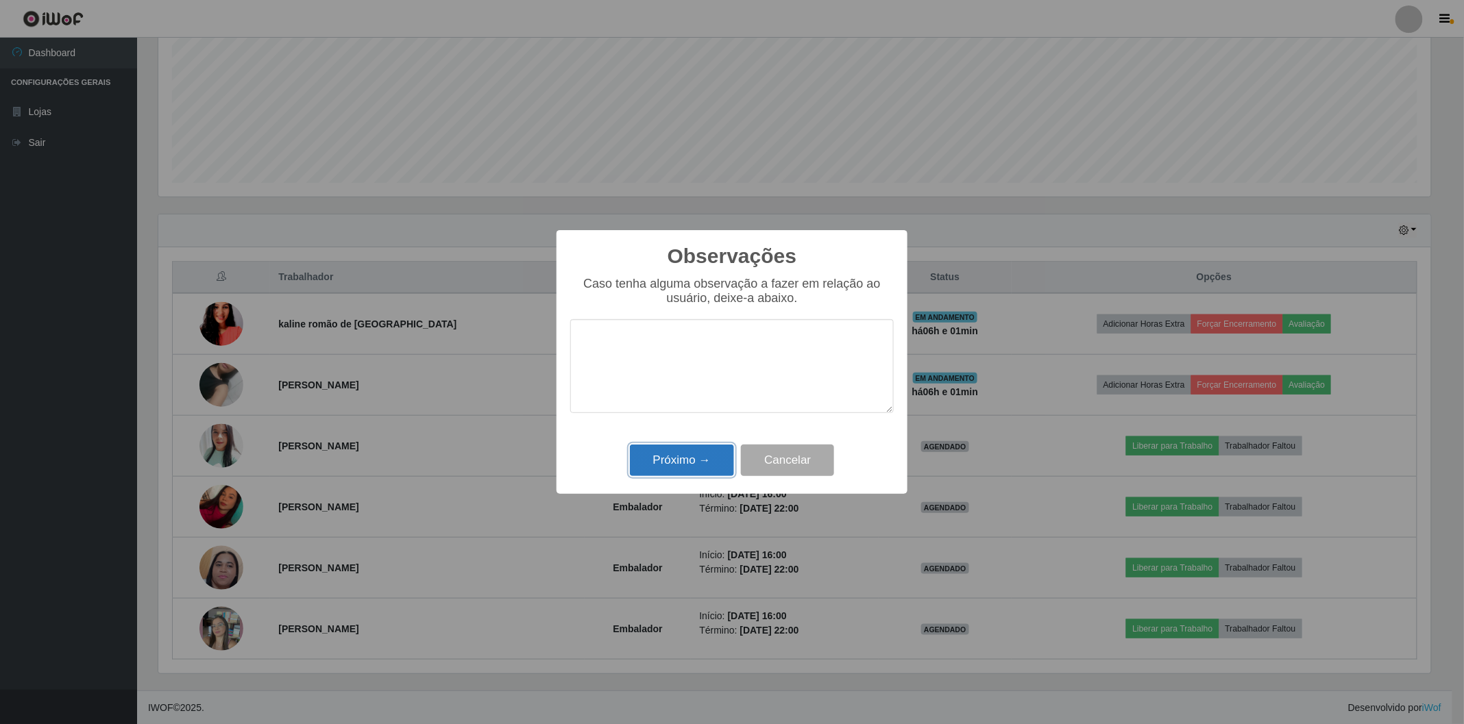
click at [676, 459] on button "Próximo →" at bounding box center [682, 461] width 104 height 32
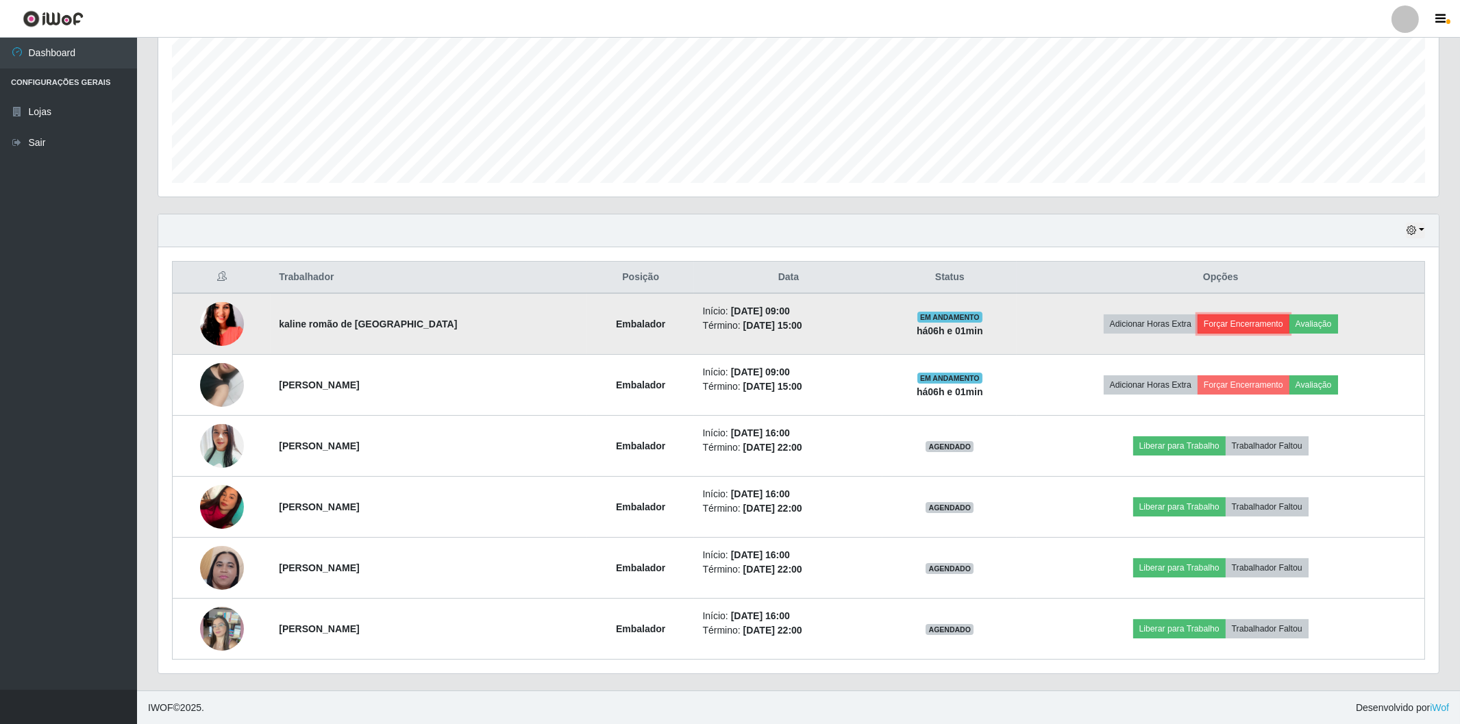
click at [1224, 329] on button "Forçar Encerramento" at bounding box center [1244, 324] width 92 height 19
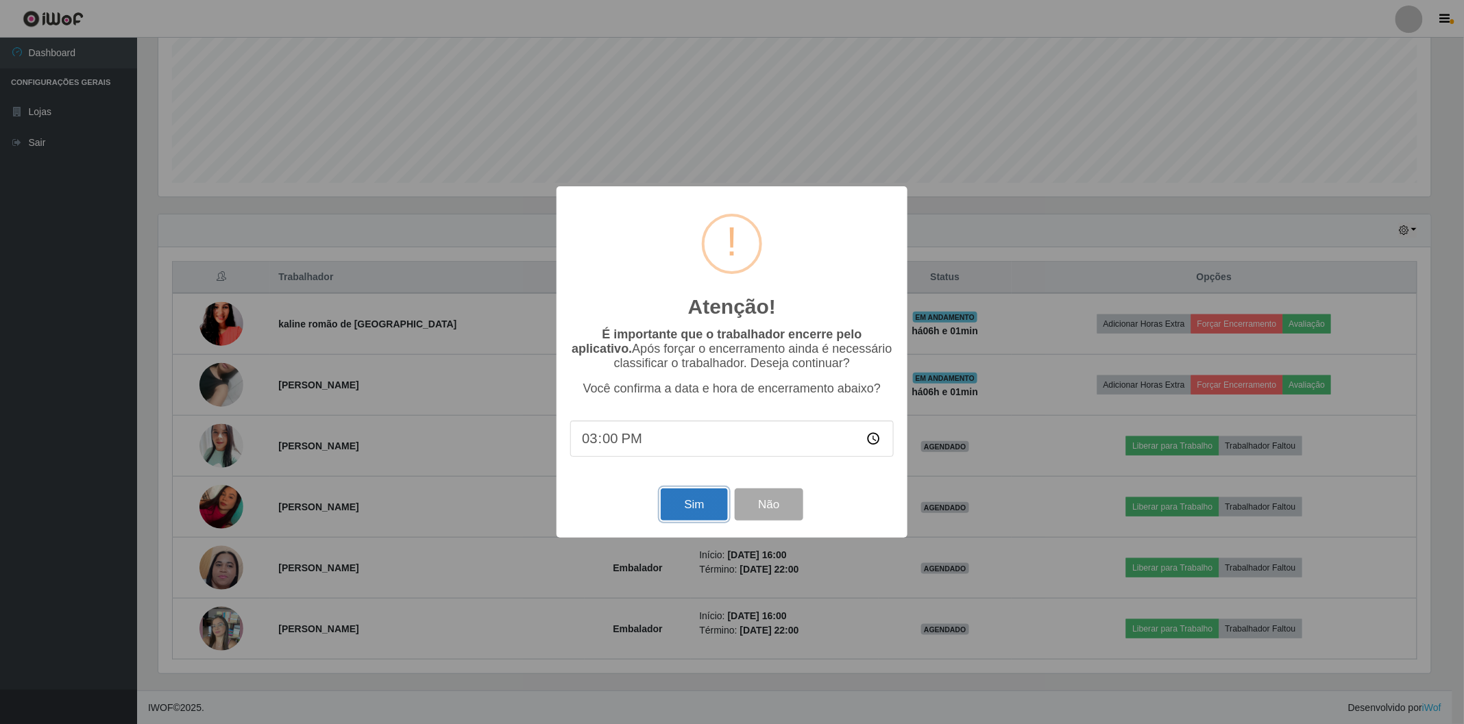
click at [688, 511] on button "Sim" at bounding box center [694, 505] width 66 height 32
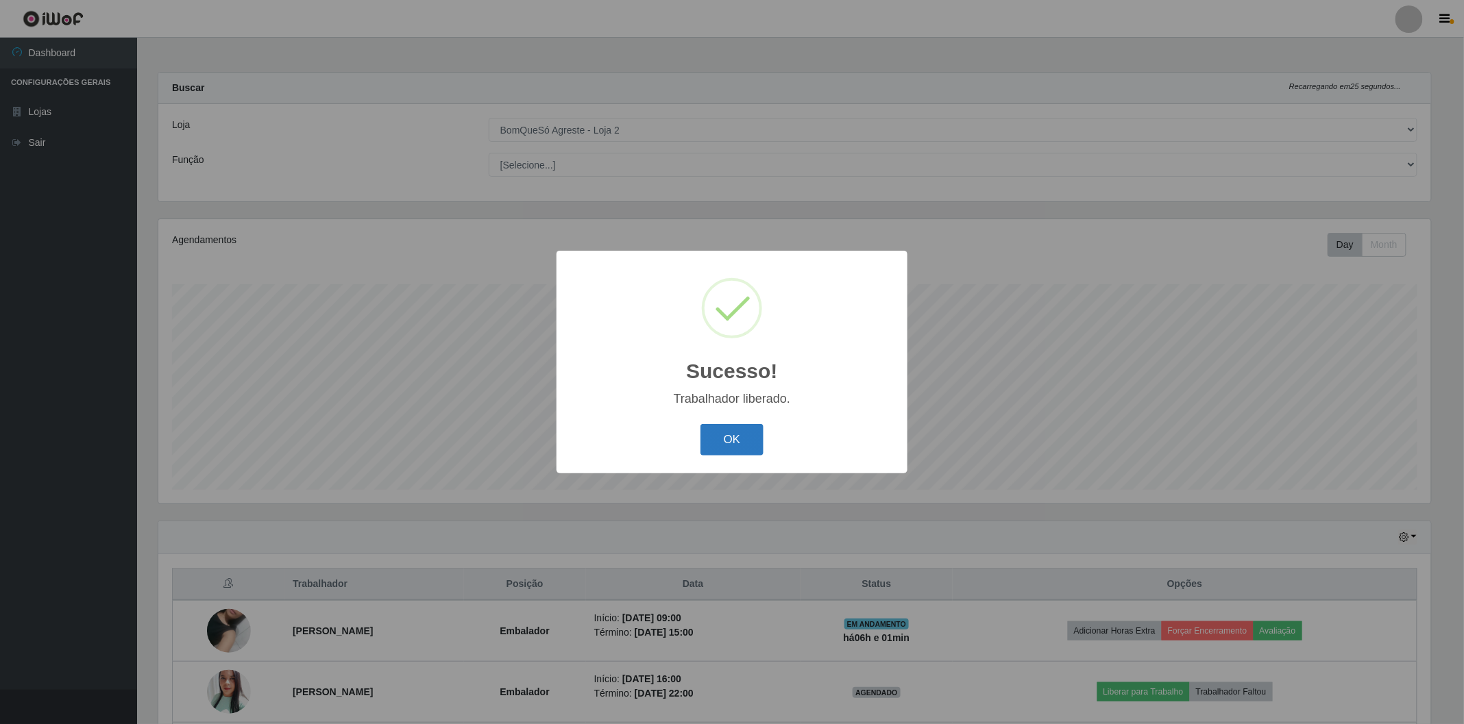
click at [738, 441] on button "OK" at bounding box center [732, 440] width 64 height 32
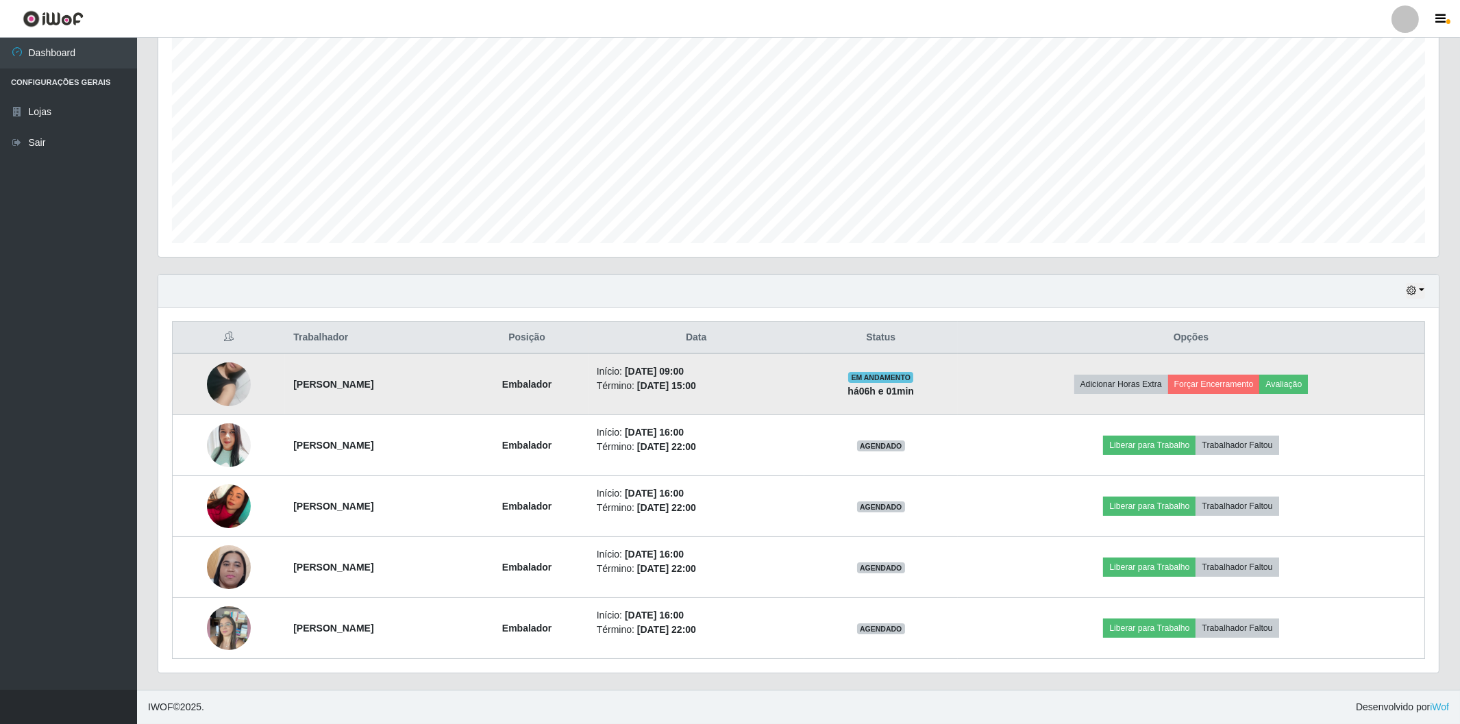
click at [223, 378] on img at bounding box center [229, 384] width 44 height 78
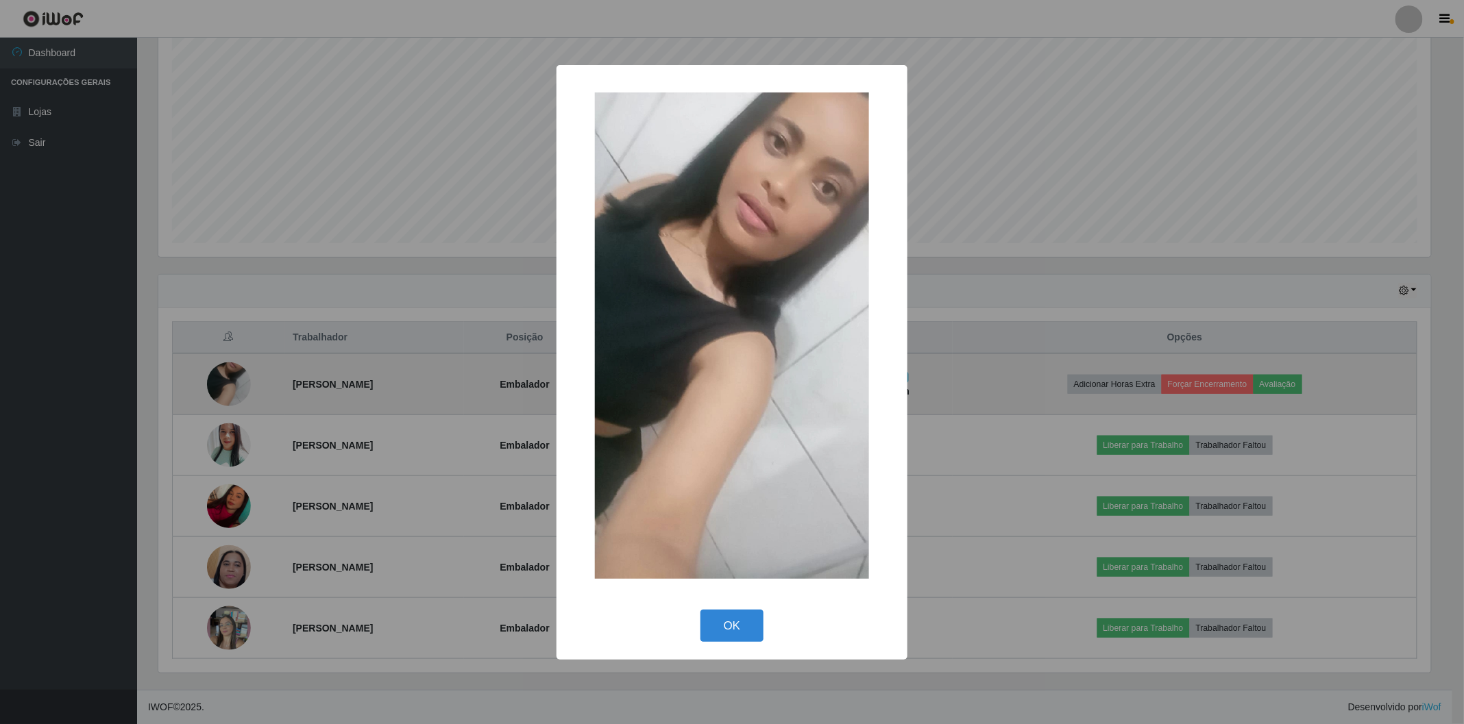
click at [224, 378] on div "× OK Cancel" at bounding box center [732, 362] width 1464 height 724
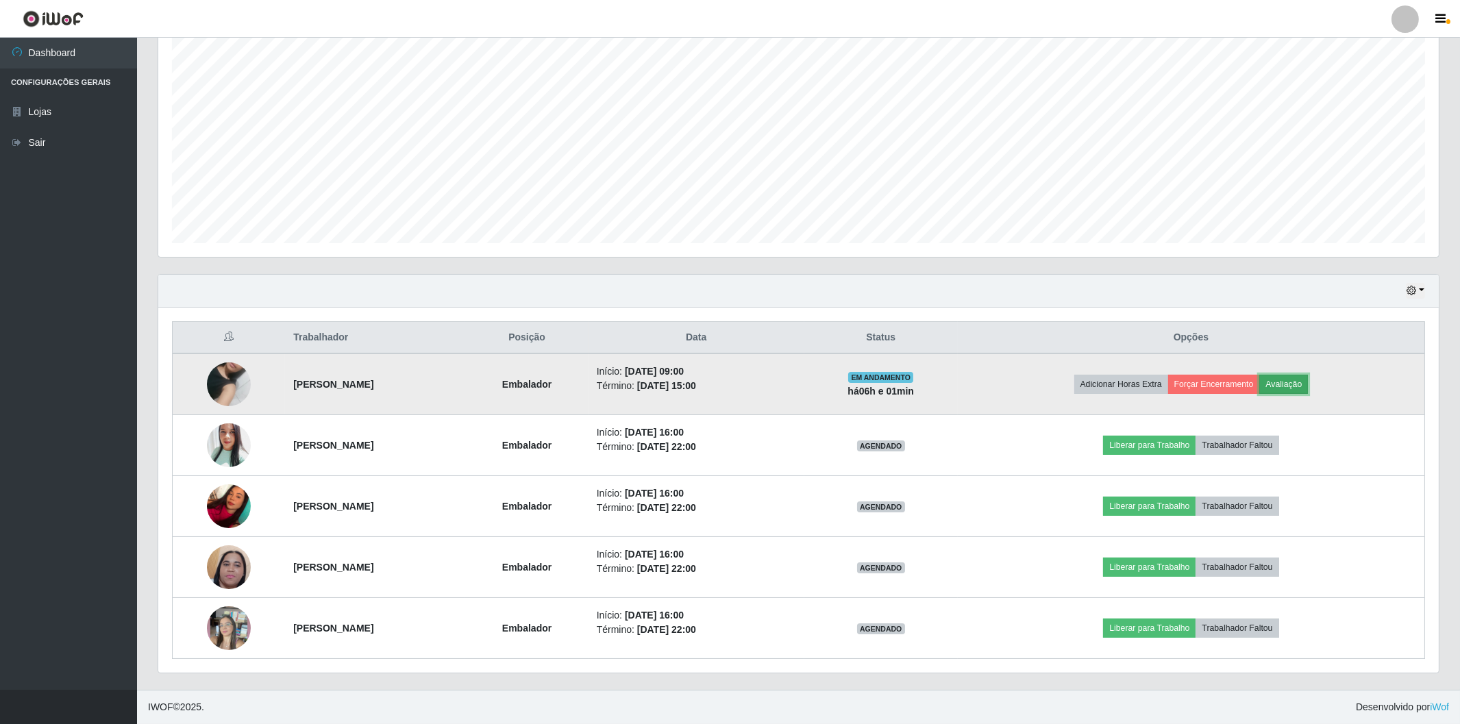
click at [1308, 386] on button "Avaliação" at bounding box center [1284, 384] width 49 height 19
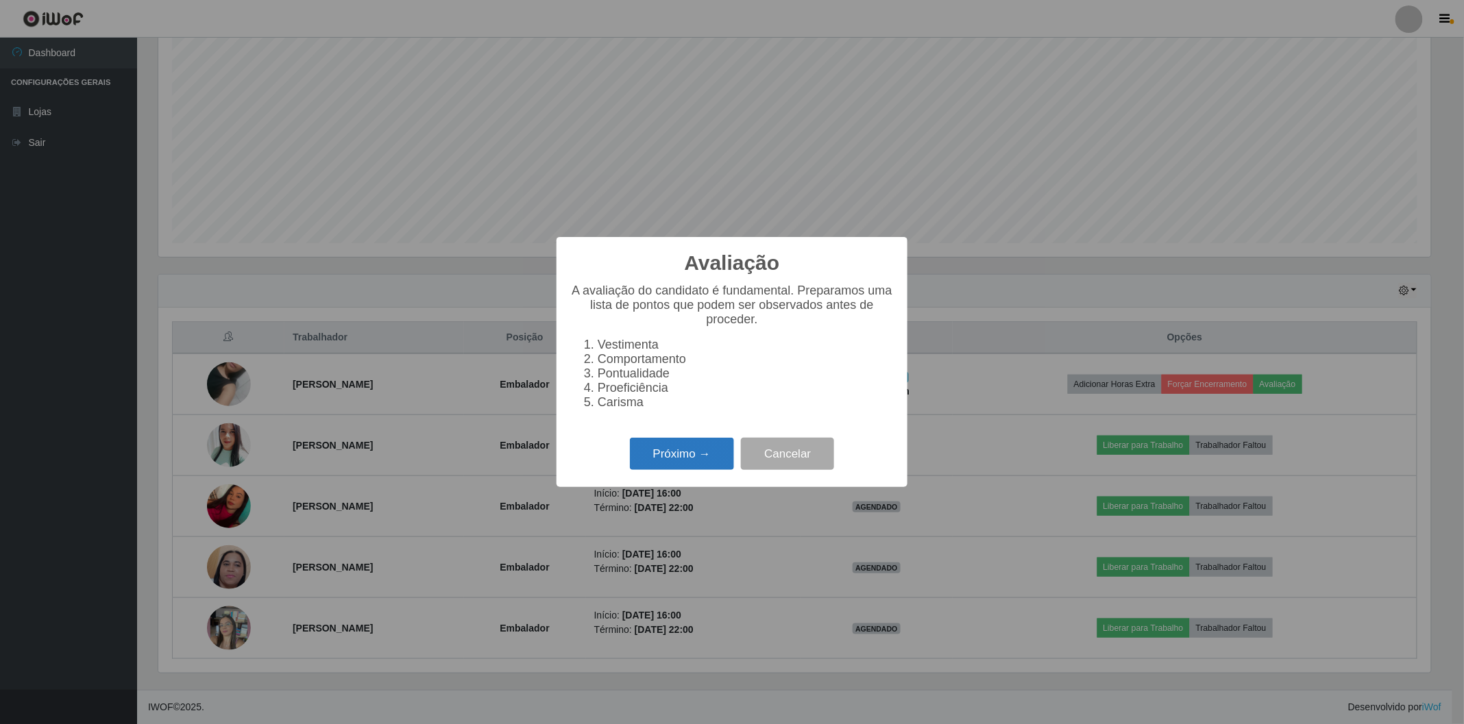
click at [675, 454] on button "Próximo →" at bounding box center [682, 454] width 104 height 32
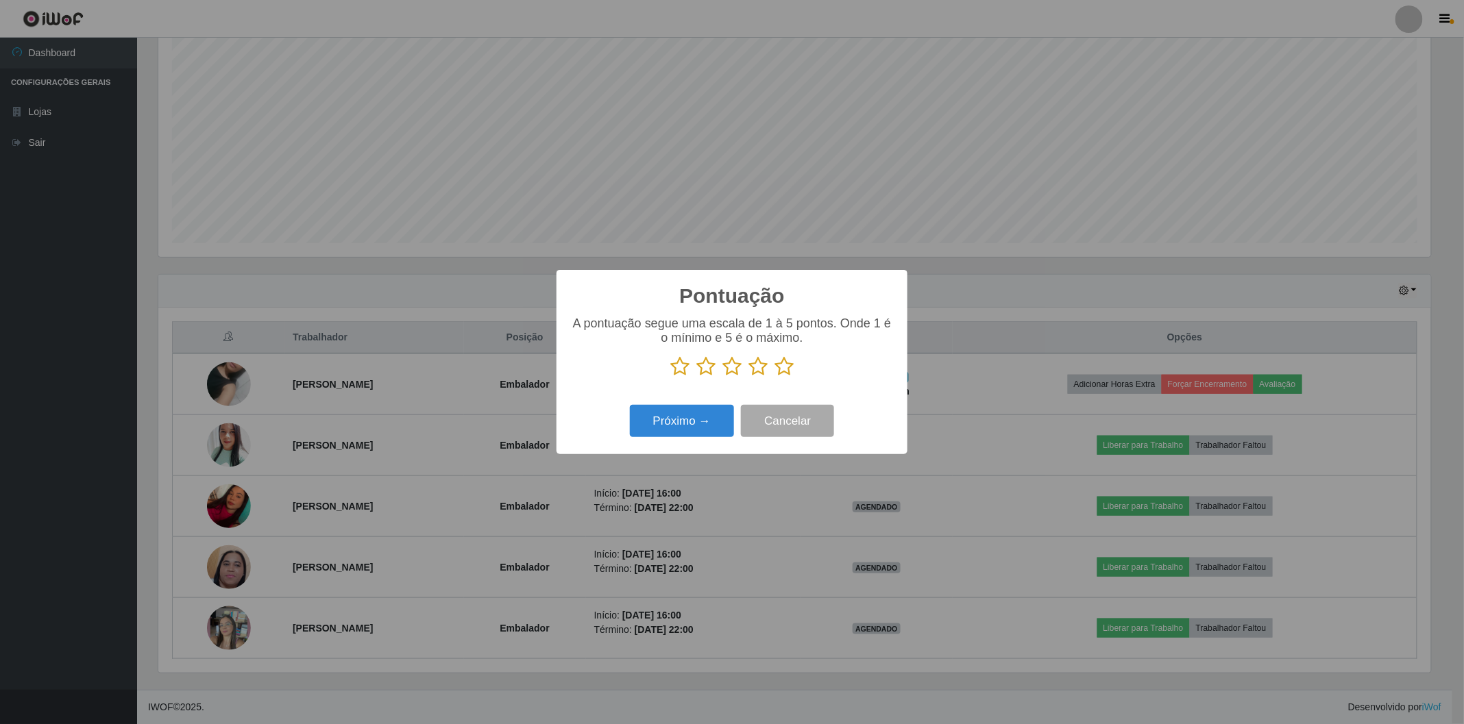
click at [783, 370] on icon at bounding box center [783, 366] width 19 height 21
click at [774, 377] on input "radio" at bounding box center [774, 377] width 0 height 0
click at [683, 421] on button "Próximo →" at bounding box center [682, 421] width 104 height 32
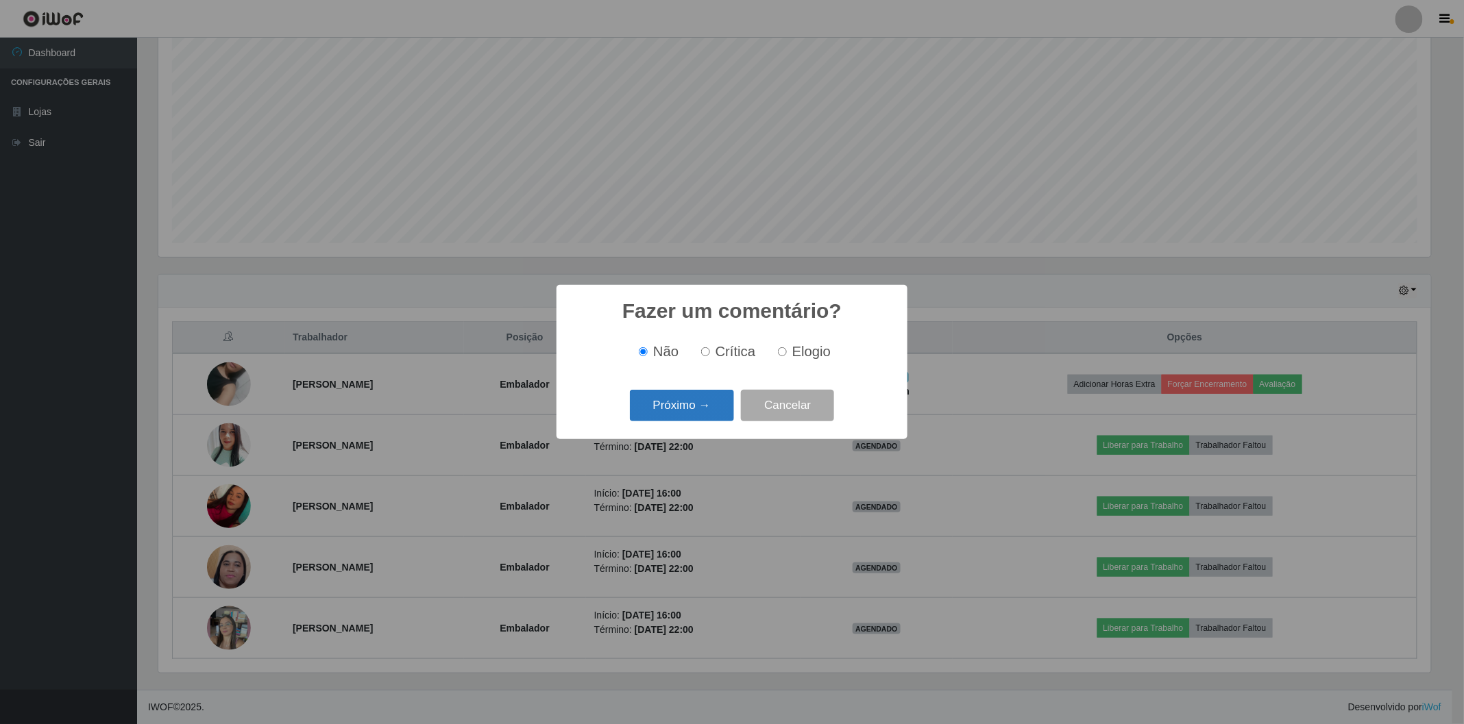
click at [684, 416] on button "Próximo →" at bounding box center [682, 406] width 104 height 32
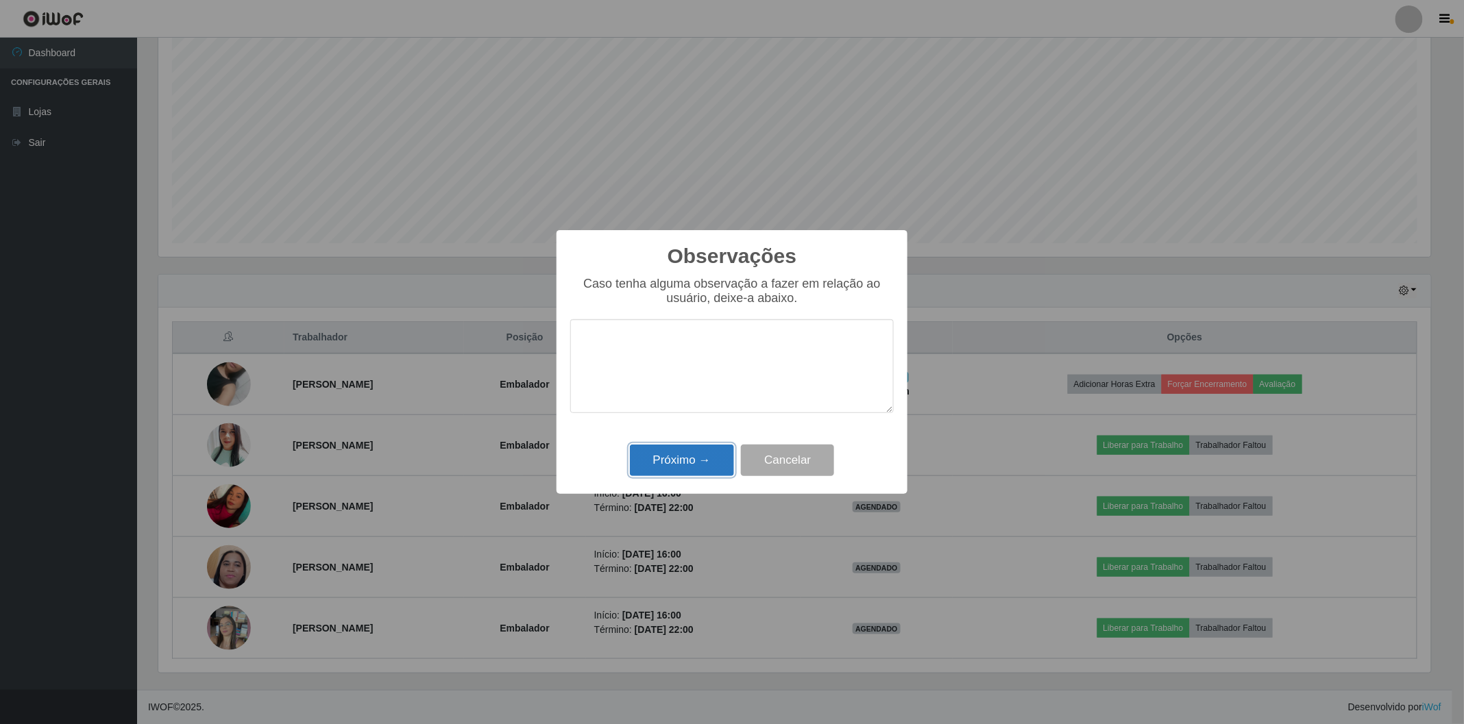
click at [695, 456] on button "Próximo →" at bounding box center [682, 461] width 104 height 32
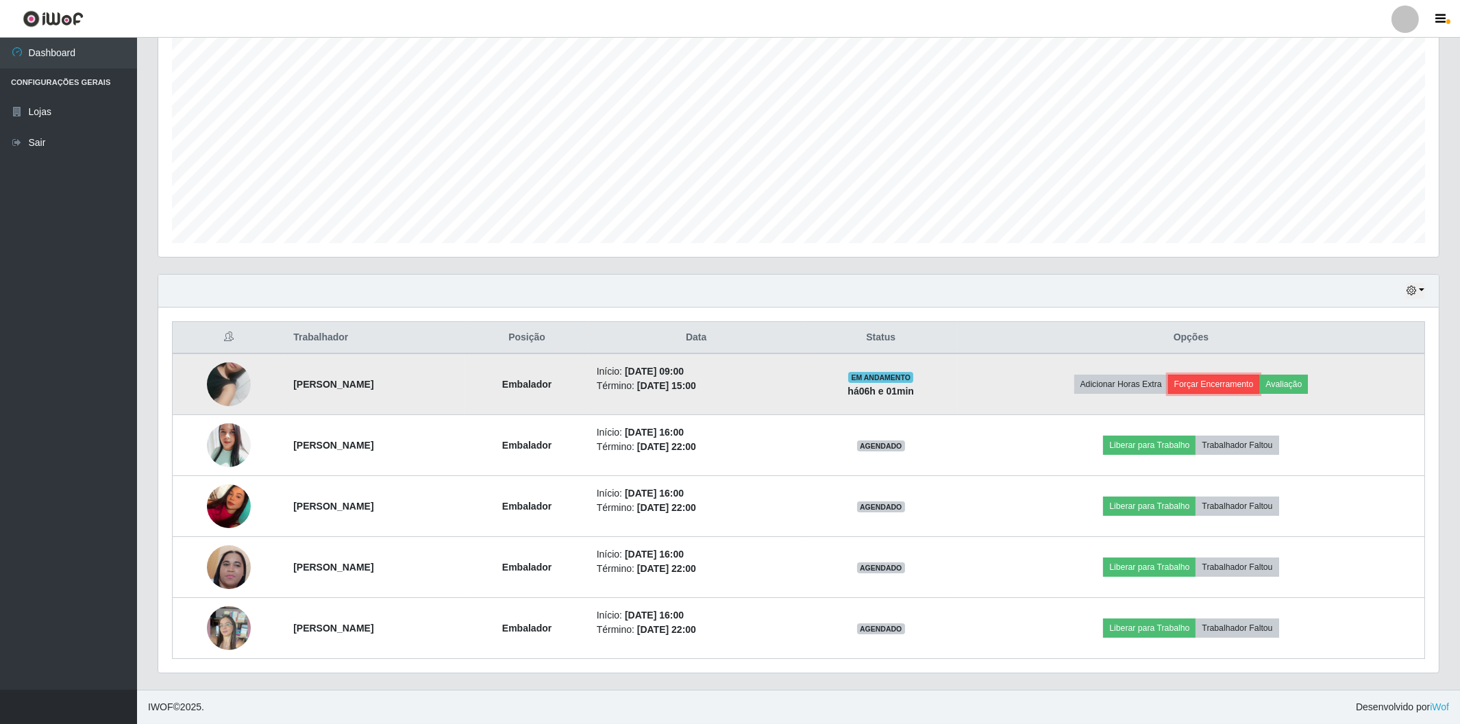
click at [1234, 381] on button "Forçar Encerramento" at bounding box center [1214, 384] width 92 height 19
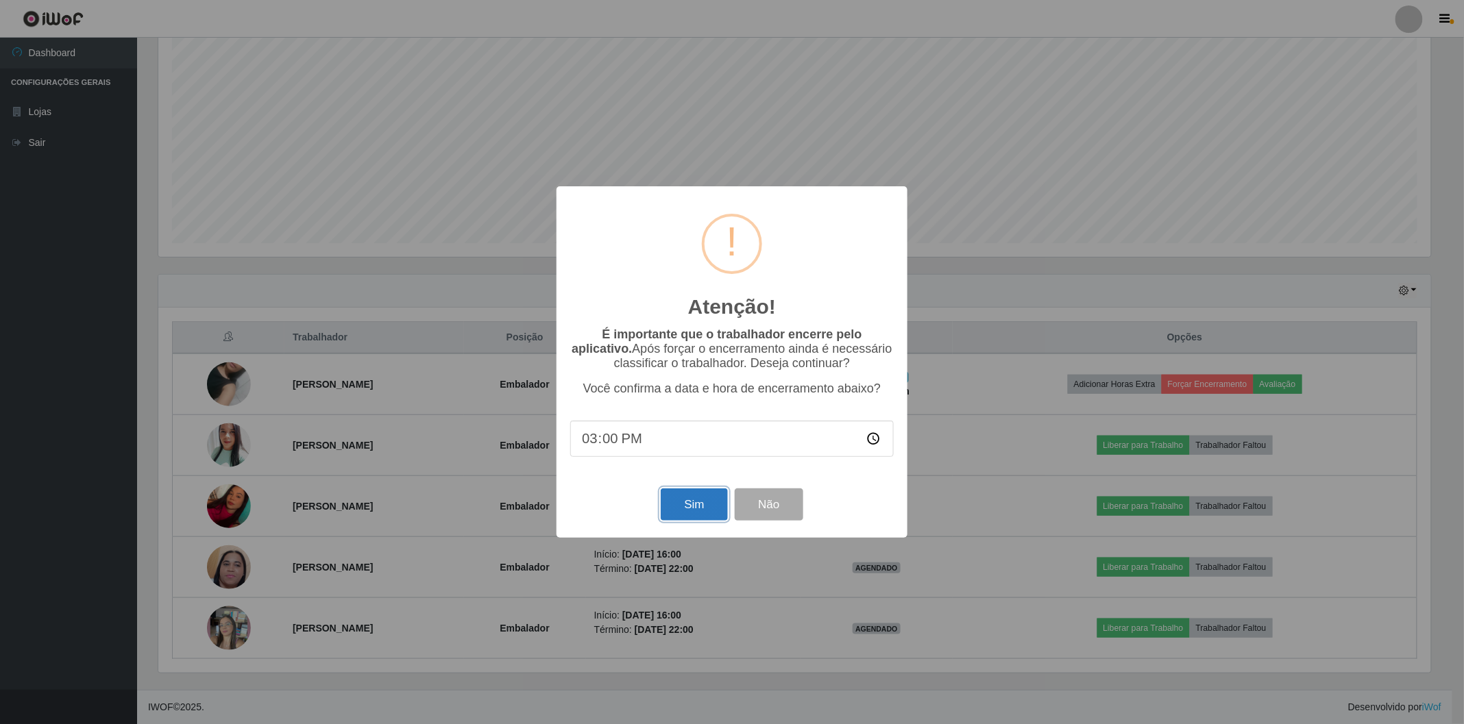
click at [698, 497] on button "Sim" at bounding box center [694, 505] width 66 height 32
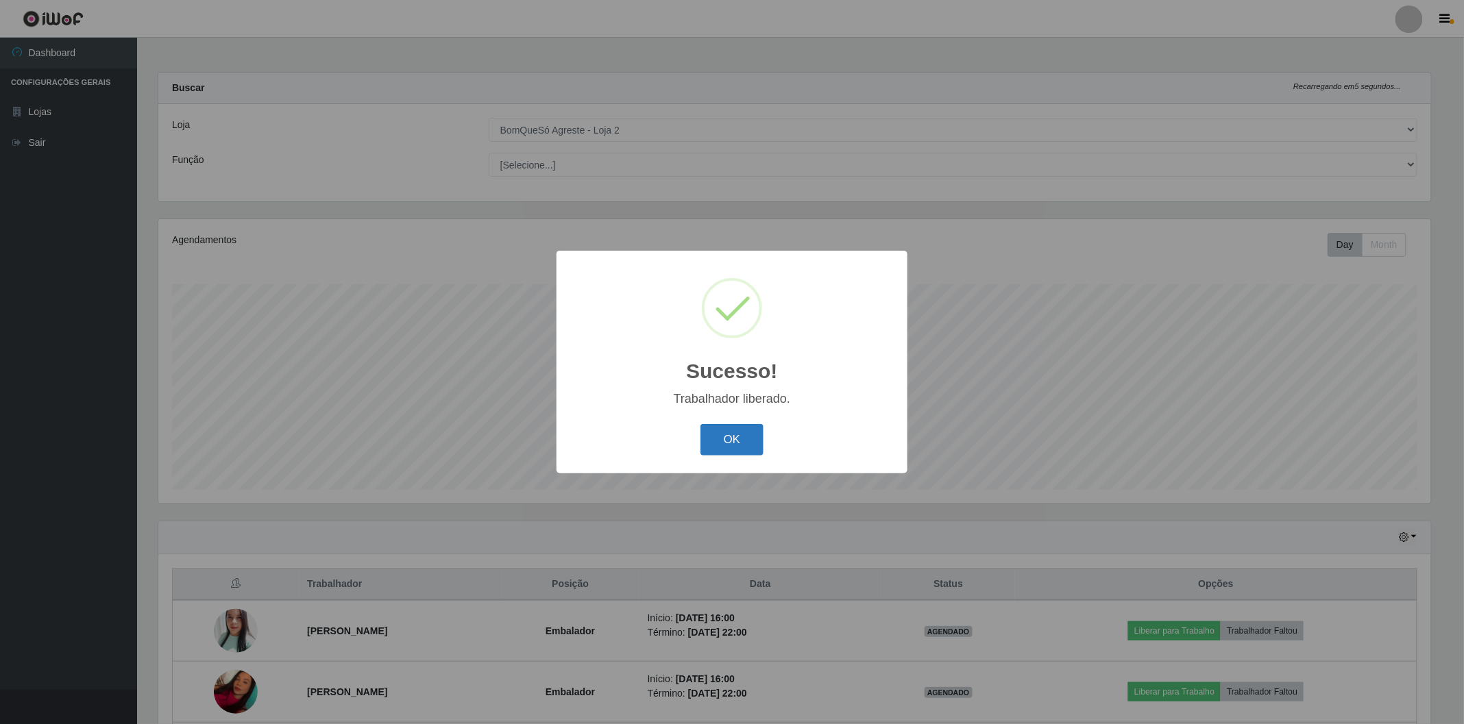
click at [752, 451] on button "OK" at bounding box center [732, 440] width 64 height 32
